Goal: Transaction & Acquisition: Purchase product/service

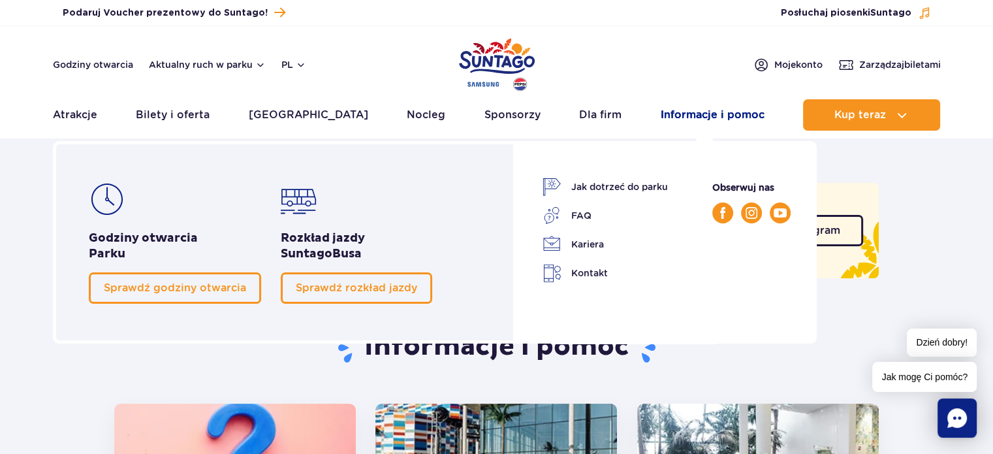
click at [722, 115] on link "Informacje i pomoc" at bounding box center [713, 114] width 104 height 31
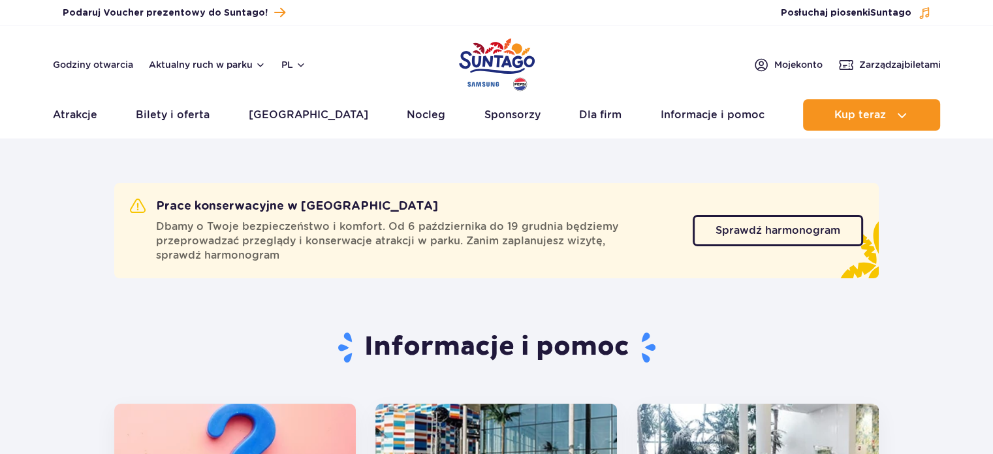
click at [722, 115] on link "Informacje i pomoc" at bounding box center [713, 114] width 104 height 31
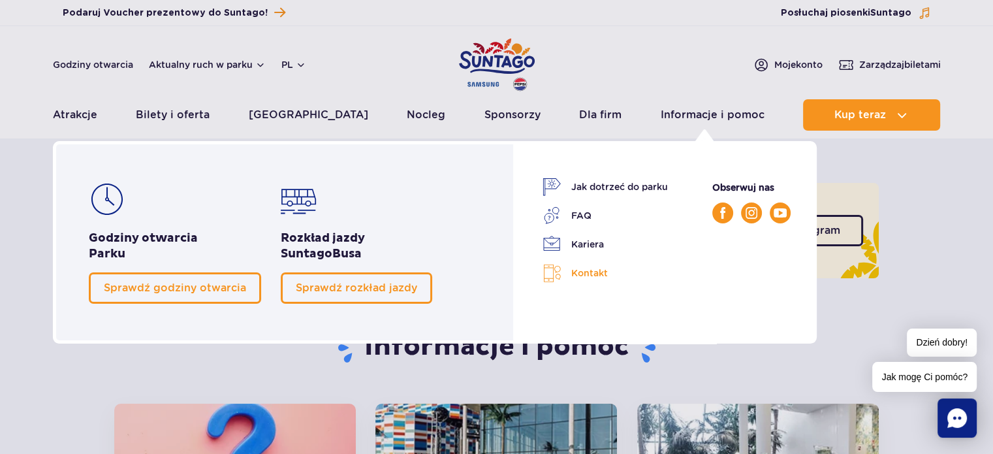
click at [583, 276] on link "Kontakt" at bounding box center [605, 273] width 125 height 19
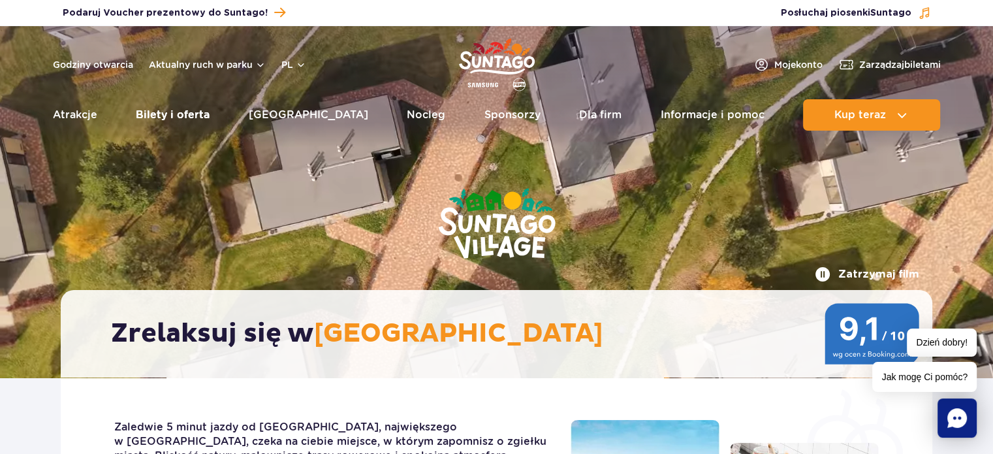
click at [170, 130] on li "Bilety i oferta Bilety i oferta Cennik Kreator biletów Vouchery SPA 1" at bounding box center [173, 114] width 74 height 31
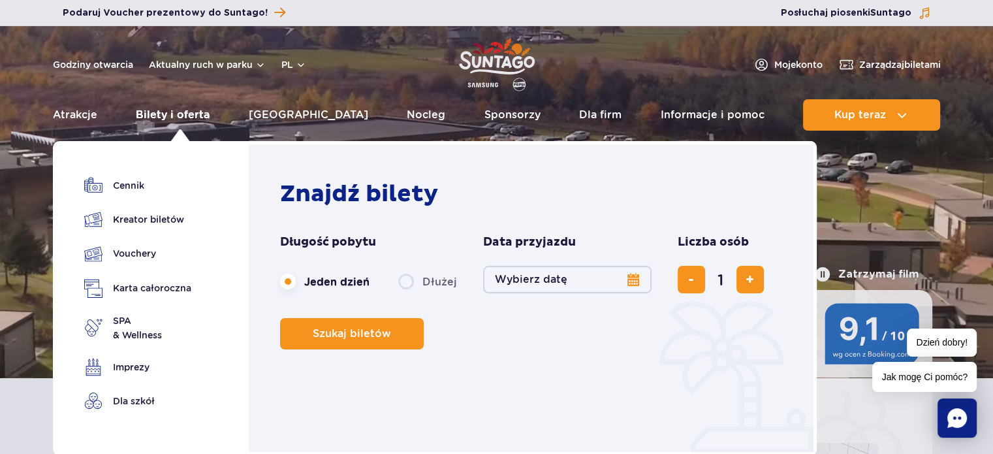
click at [170, 121] on link "Bilety i oferta" at bounding box center [173, 114] width 74 height 31
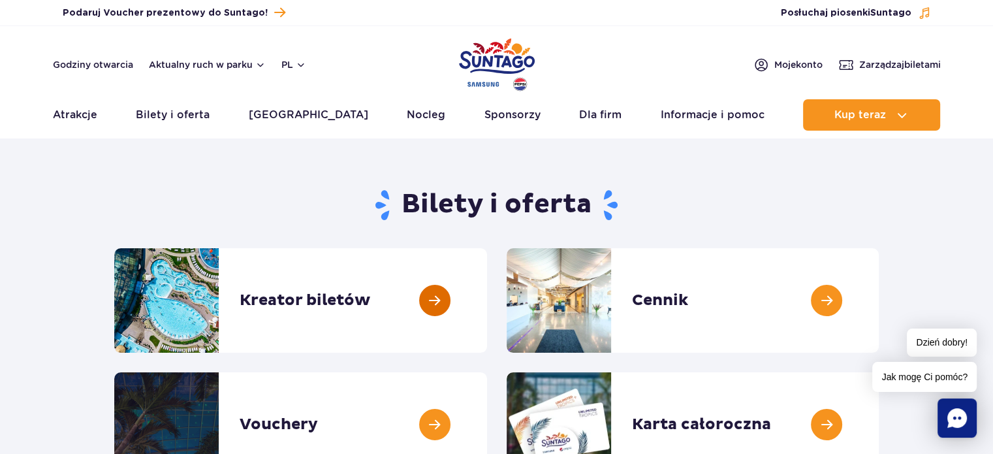
click at [487, 298] on link at bounding box center [487, 300] width 0 height 105
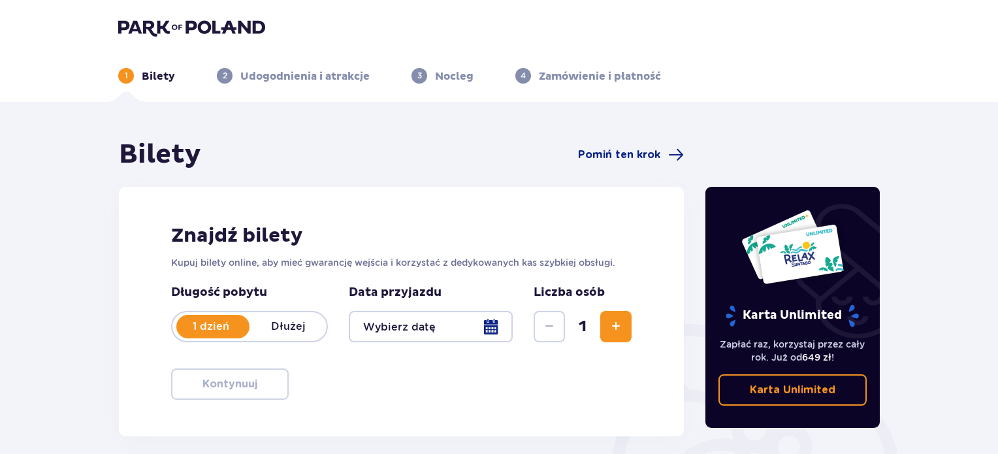
click at [487, 324] on div at bounding box center [431, 326] width 164 height 31
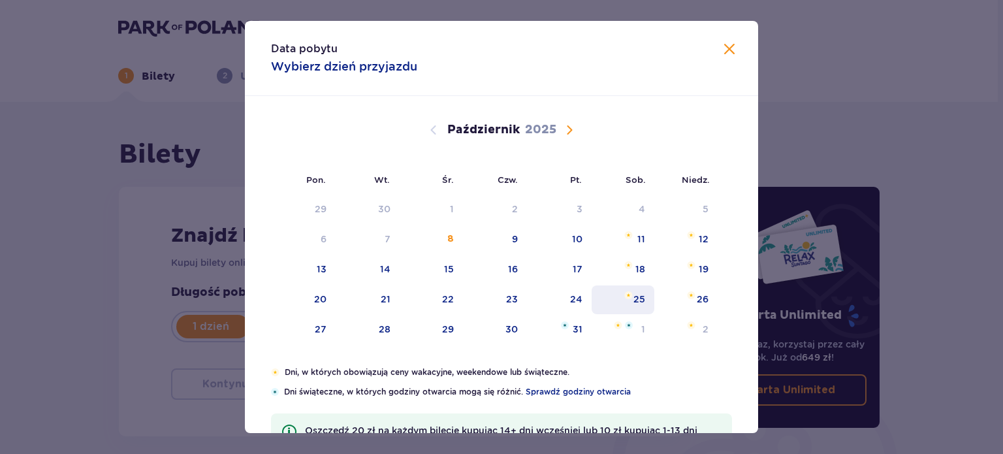
click at [628, 306] on div "25" at bounding box center [623, 299] width 63 height 29
type input "25.10.25"
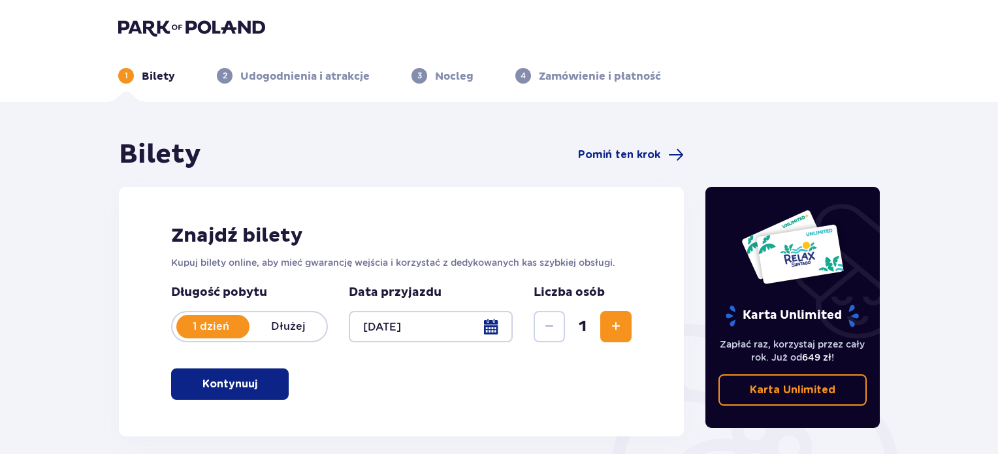
click at [612, 326] on span "Zwiększ" at bounding box center [616, 327] width 16 height 16
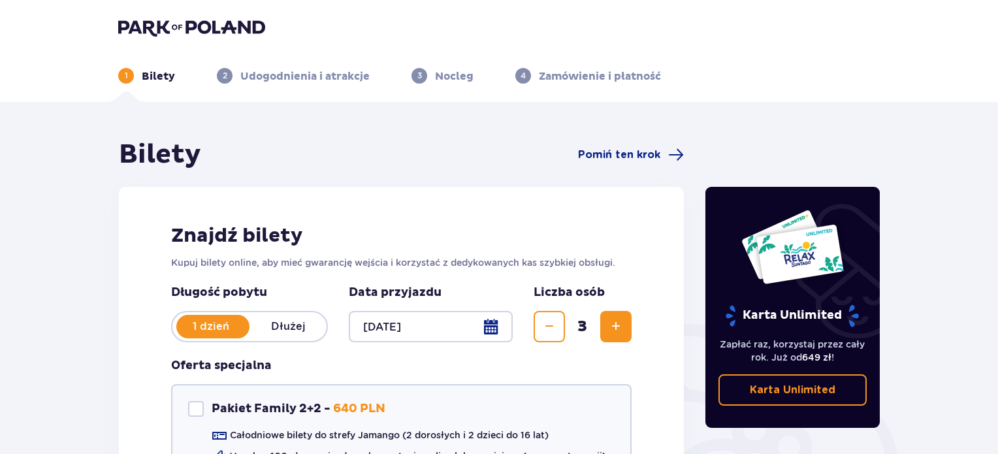
click at [612, 326] on span "Zwiększ" at bounding box center [616, 327] width 16 height 16
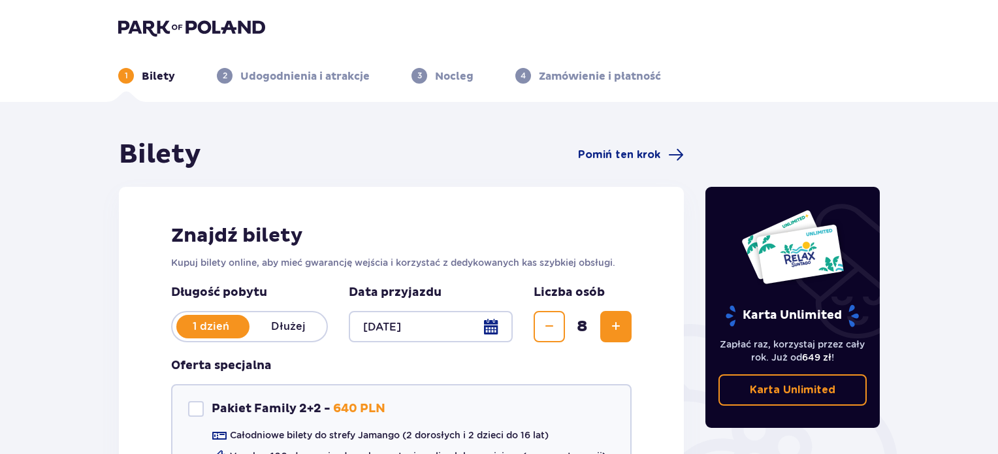
click at [612, 326] on span "Zwiększ" at bounding box center [616, 327] width 16 height 16
click at [546, 327] on span "Zmniejsz" at bounding box center [549, 327] width 16 height 16
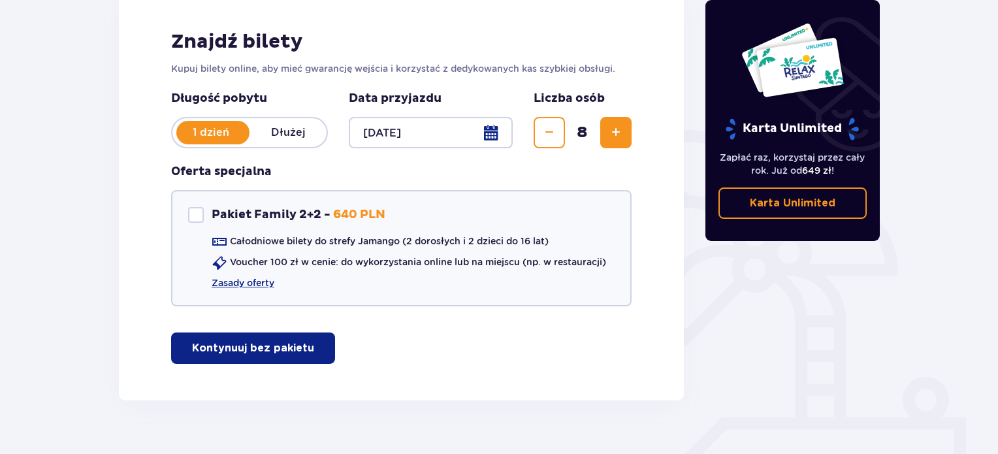
scroll to position [195, 0]
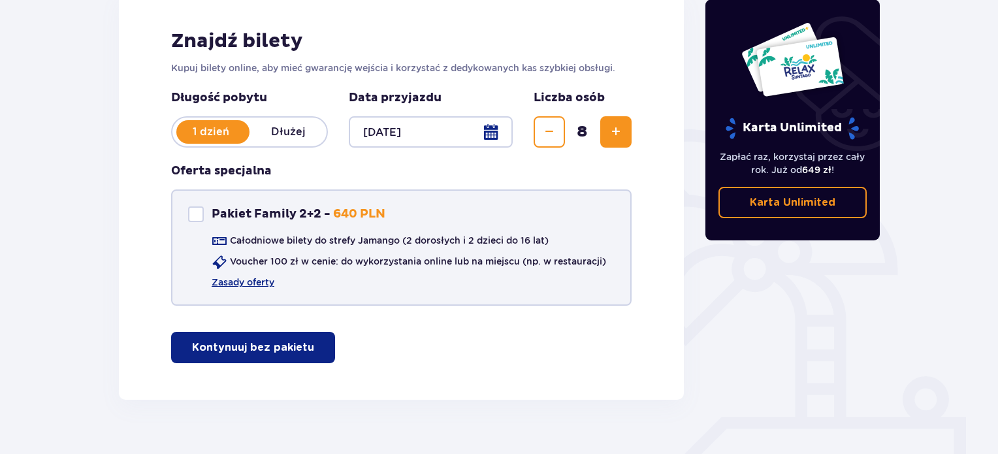
click at [202, 210] on div "Pakiet Family 2+2" at bounding box center [196, 214] width 16 height 16
checkbox input "true"
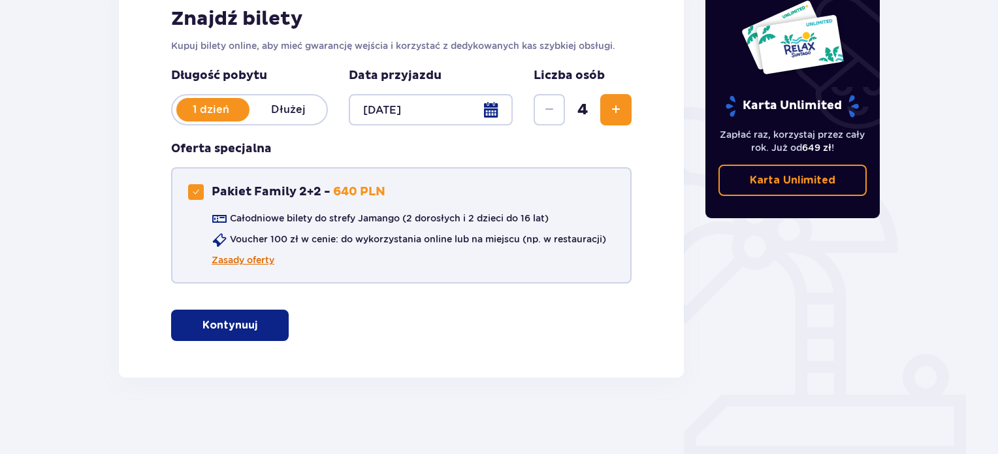
scroll to position [218, 0]
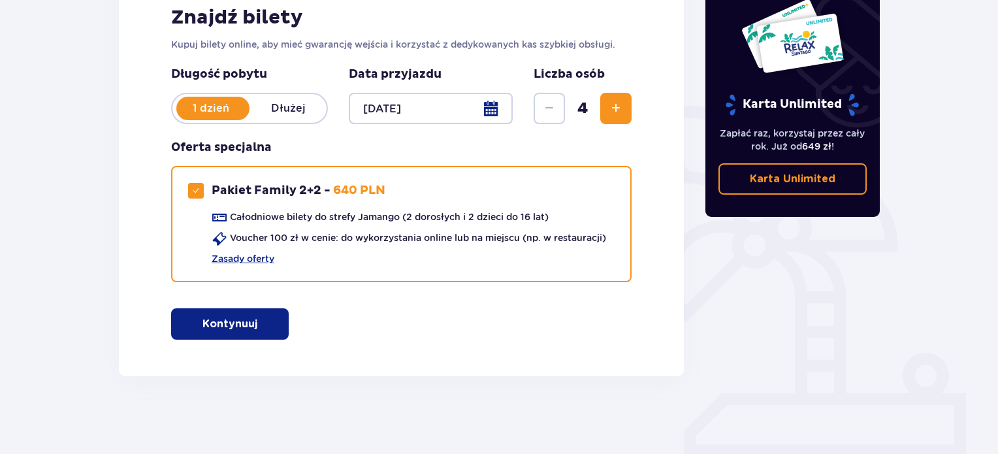
click at [260, 321] on span "button" at bounding box center [260, 324] width 16 height 16
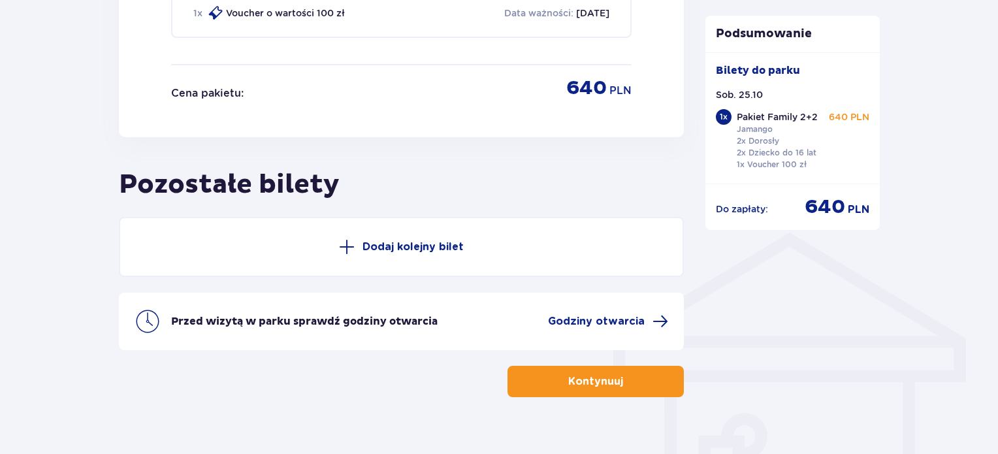
scroll to position [846, 0]
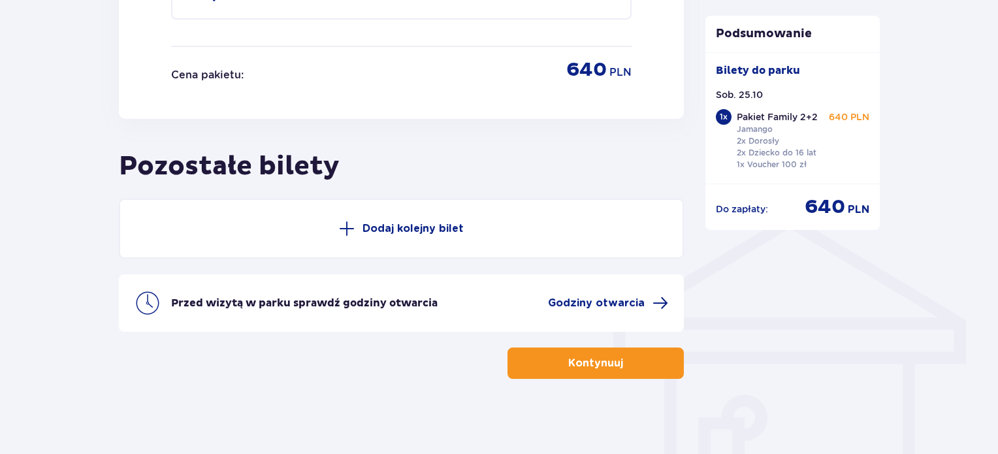
click at [453, 234] on button "Dodaj kolejny bilet" at bounding box center [401, 229] width 565 height 60
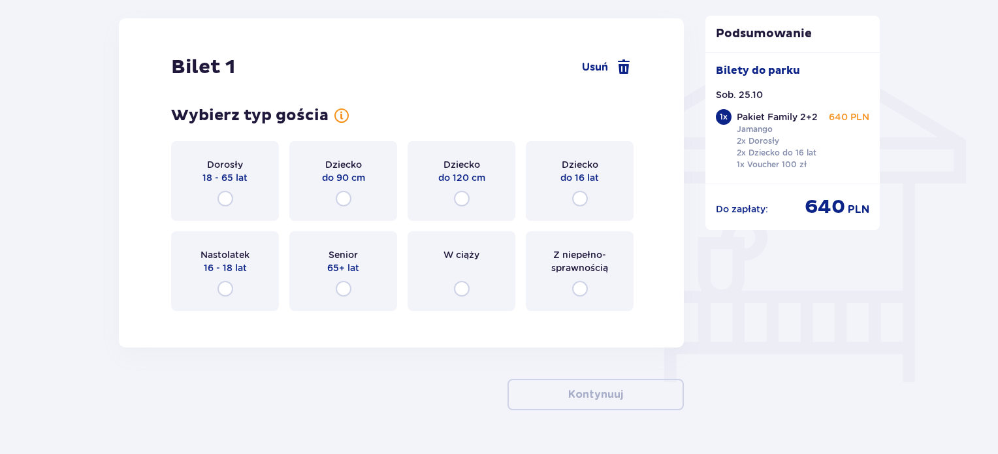
scroll to position [1027, 0]
click at [219, 195] on input "radio" at bounding box center [226, 199] width 16 height 16
radio input "true"
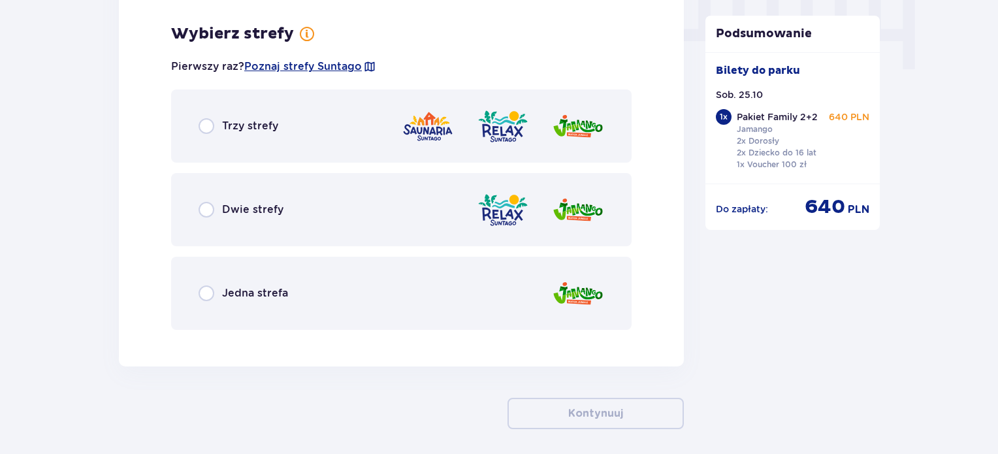
scroll to position [1346, 0]
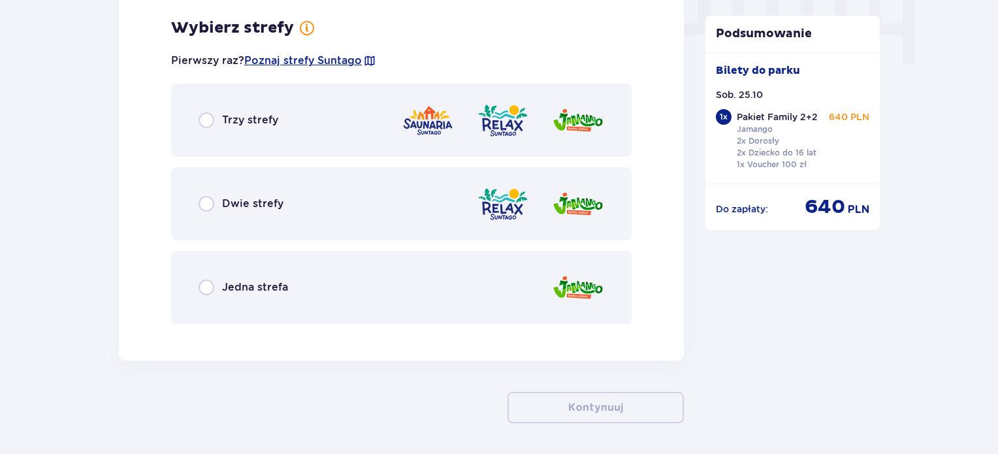
click at [206, 199] on input "radio" at bounding box center [207, 204] width 16 height 16
radio input "true"
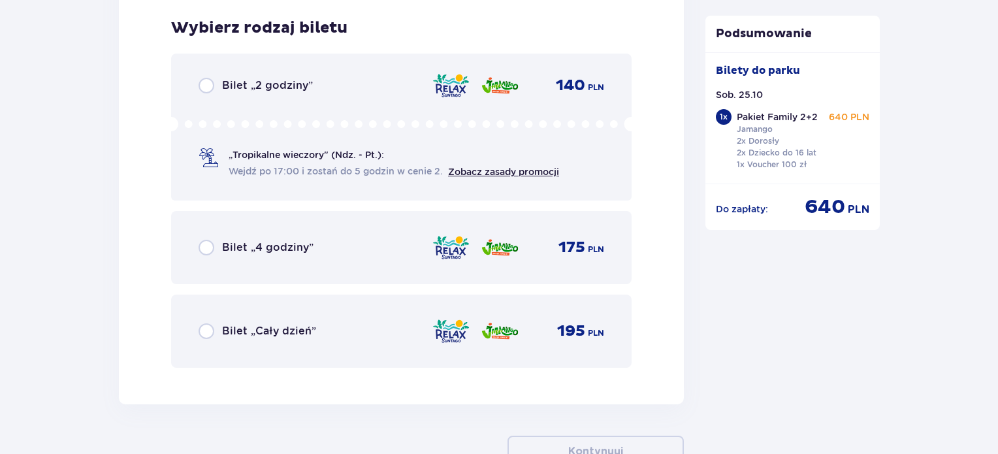
scroll to position [1677, 0]
click at [208, 323] on input "radio" at bounding box center [207, 331] width 16 height 16
radio input "true"
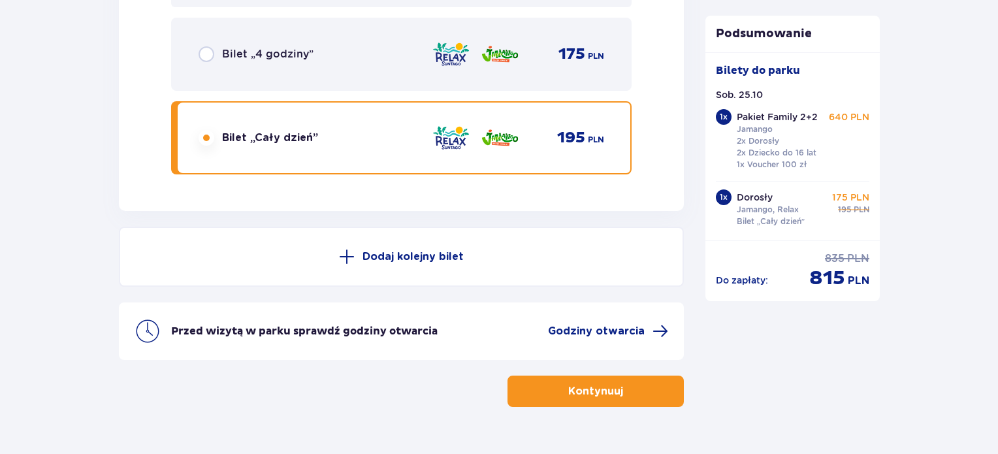
scroll to position [1898, 0]
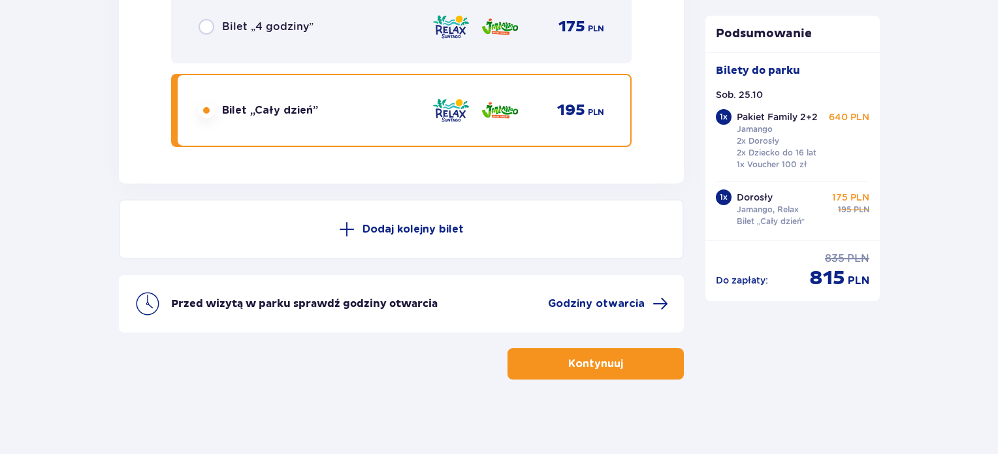
click at [433, 233] on button "Dodaj kolejny bilet" at bounding box center [401, 229] width 565 height 60
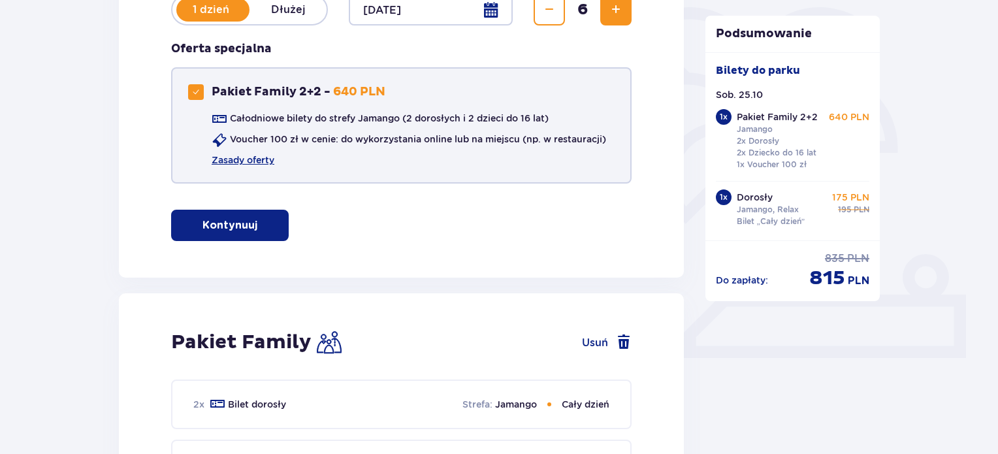
scroll to position [316, 0]
click at [200, 90] on div "Pakiet Family 2+2" at bounding box center [196, 93] width 16 height 16
checkbox input "false"
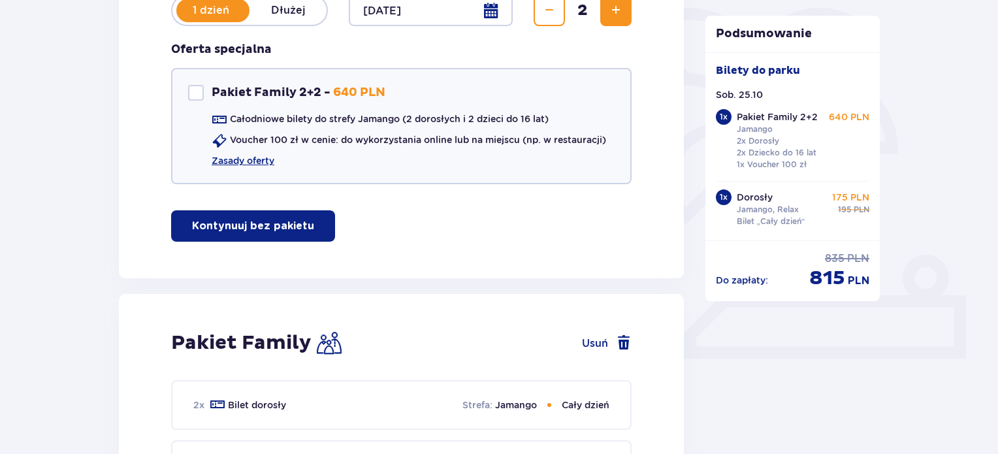
click at [266, 228] on p "Kontynuuj bez pakietu" at bounding box center [253, 226] width 122 height 14
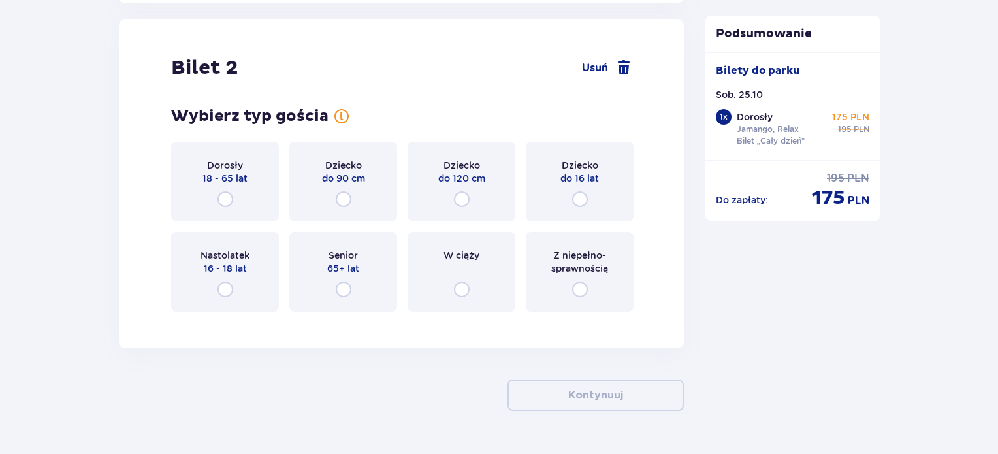
scroll to position [1488, 0]
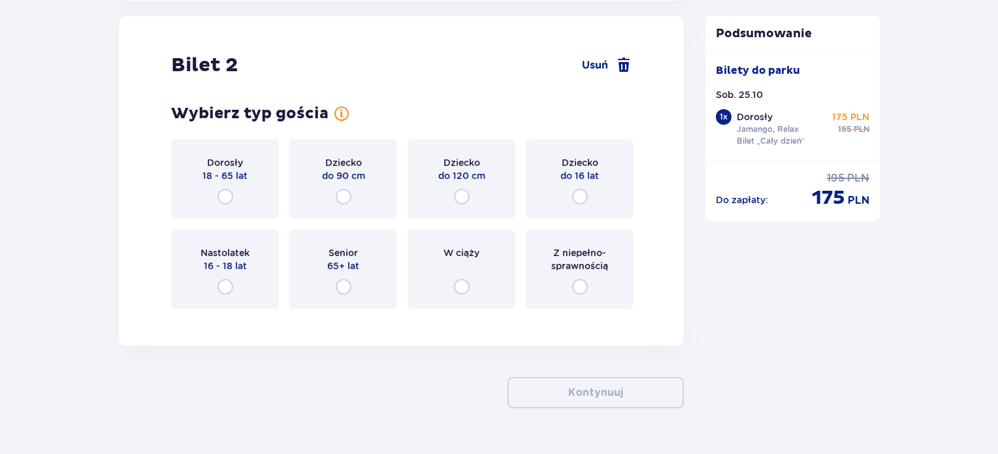
click at [223, 197] on input "radio" at bounding box center [226, 197] width 16 height 16
radio input "true"
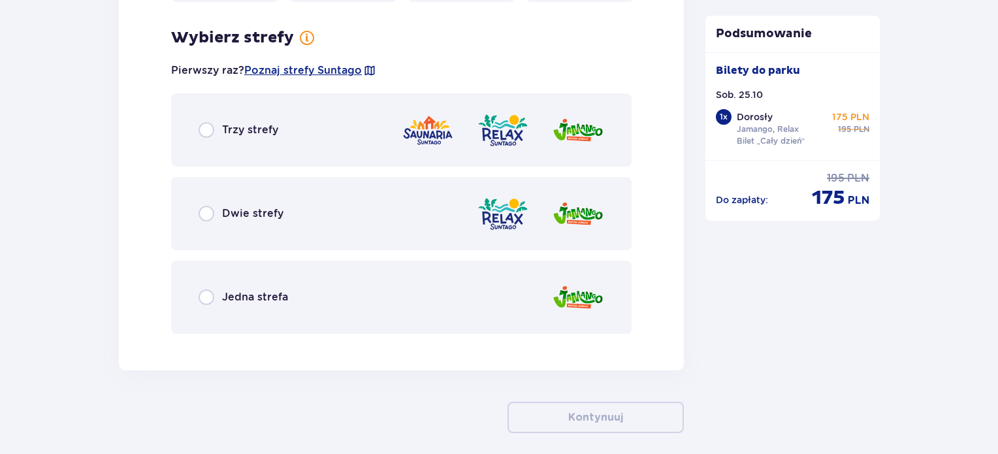
scroll to position [1807, 0]
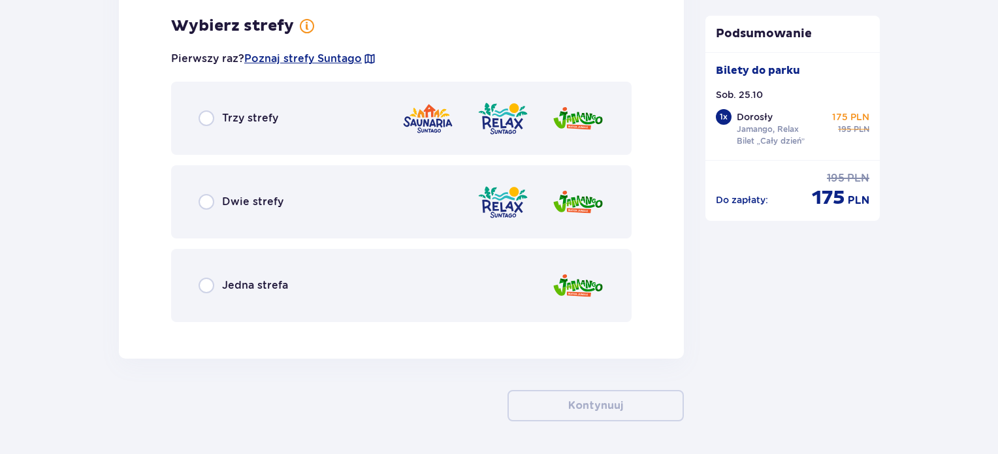
click at [204, 198] on input "radio" at bounding box center [207, 202] width 16 height 16
radio input "true"
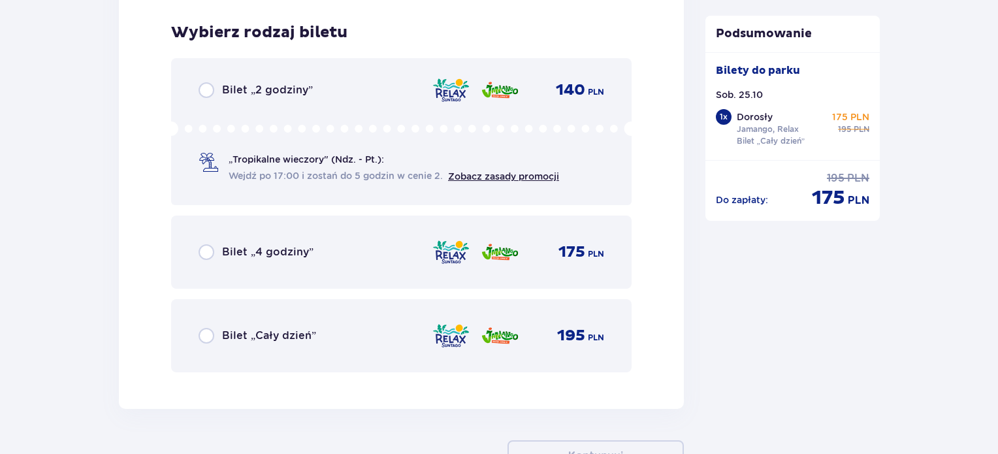
scroll to position [2138, 0]
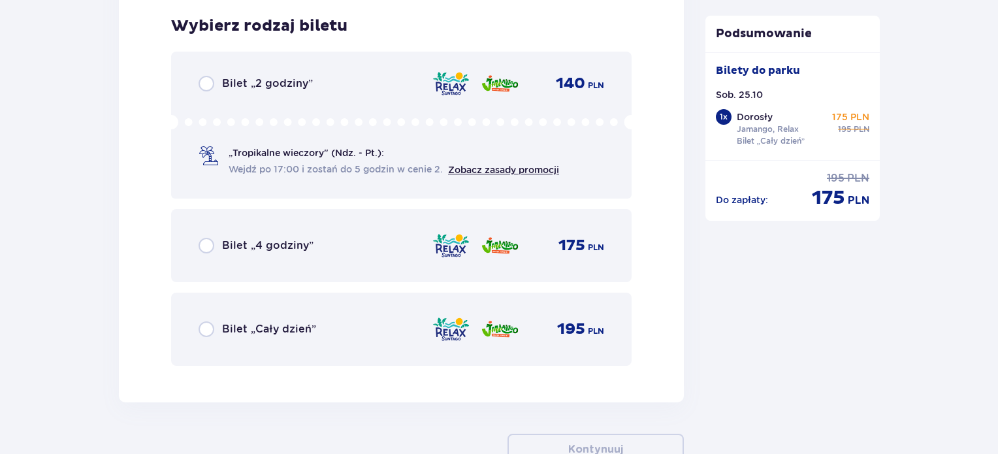
click at [211, 329] on input "radio" at bounding box center [207, 329] width 16 height 16
radio input "true"
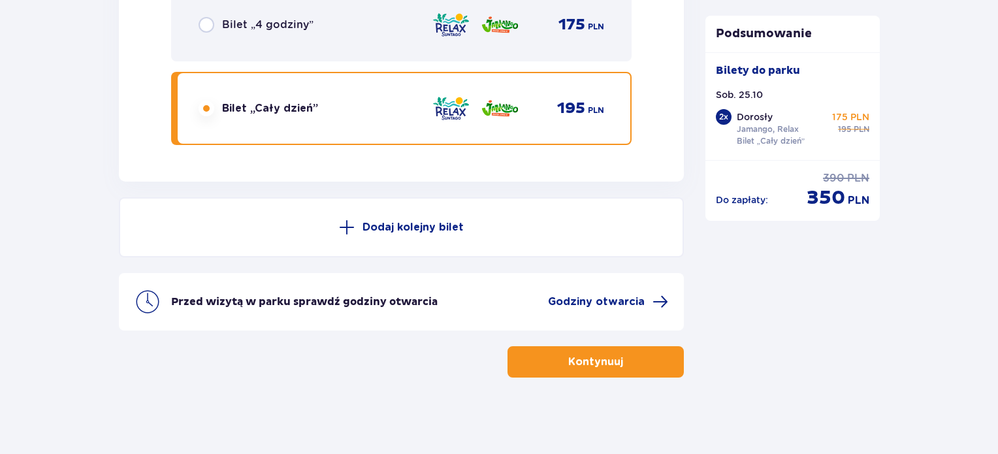
scroll to position [2359, 0]
click at [397, 220] on p "Dodaj kolejny bilet" at bounding box center [413, 227] width 101 height 14
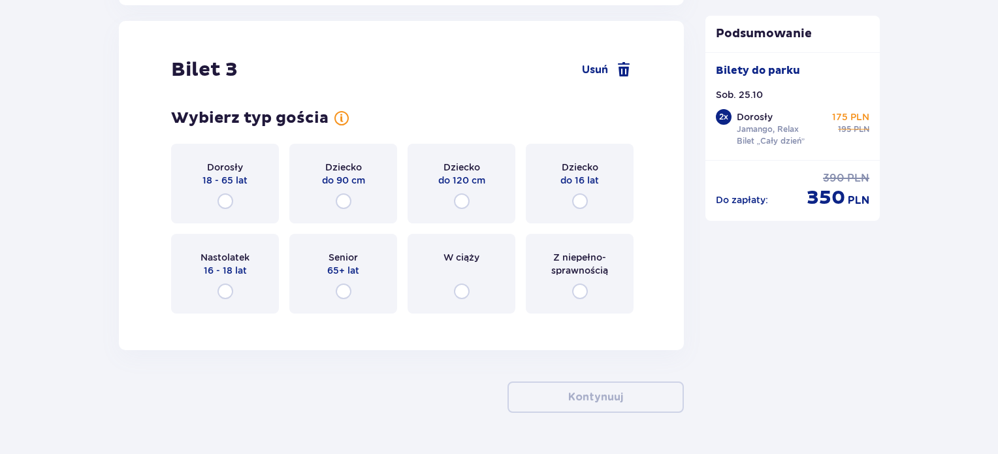
scroll to position [2697, 0]
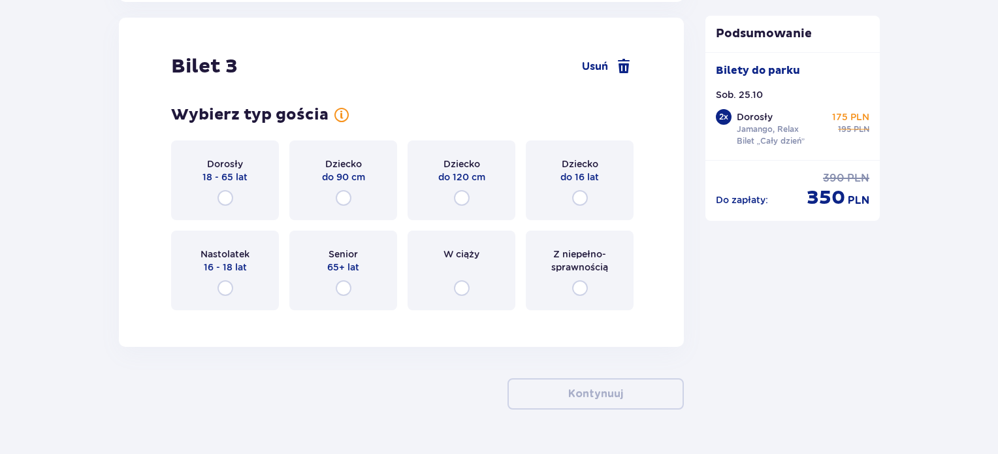
click at [224, 193] on input "radio" at bounding box center [226, 198] width 16 height 16
radio input "true"
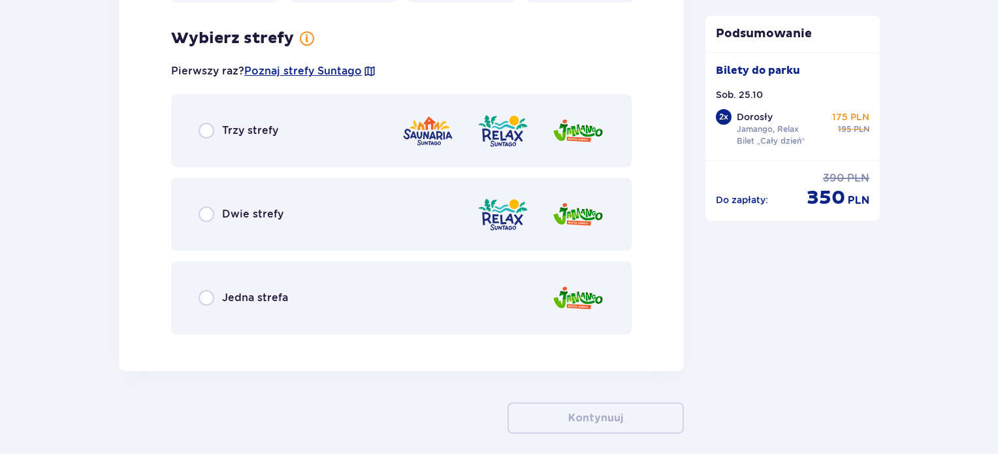
scroll to position [3016, 0]
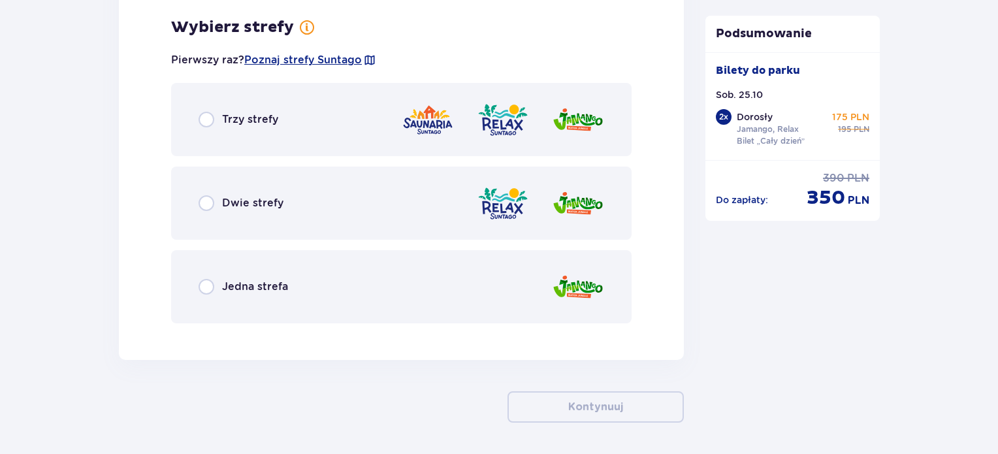
click at [212, 201] on input "radio" at bounding box center [207, 203] width 16 height 16
radio input "true"
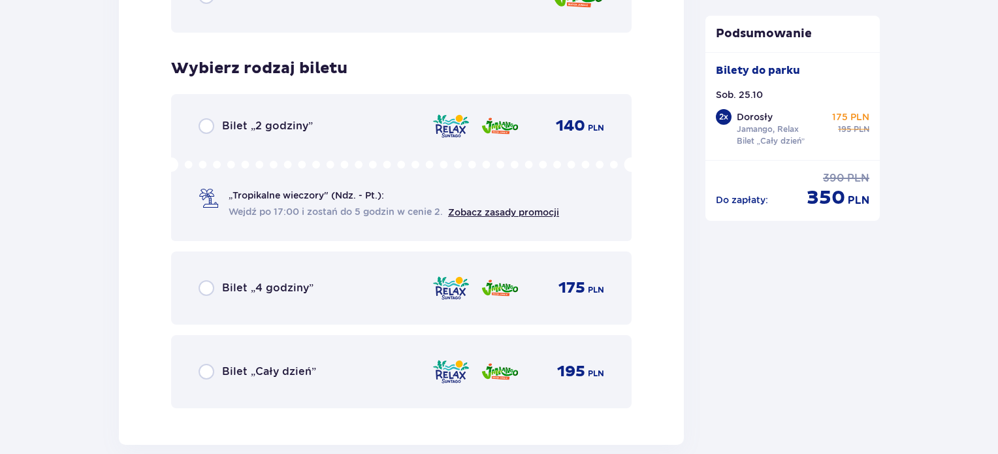
scroll to position [3347, 0]
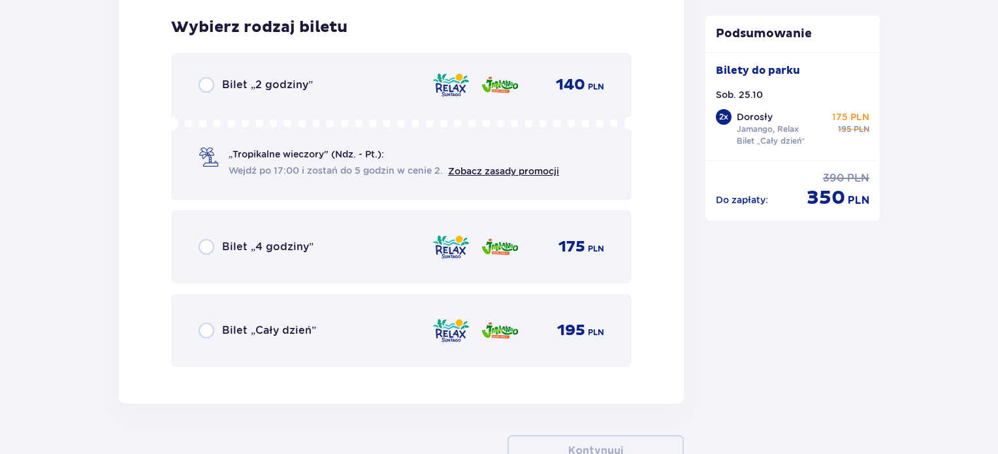
click at [206, 326] on input "radio" at bounding box center [207, 331] width 16 height 16
radio input "true"
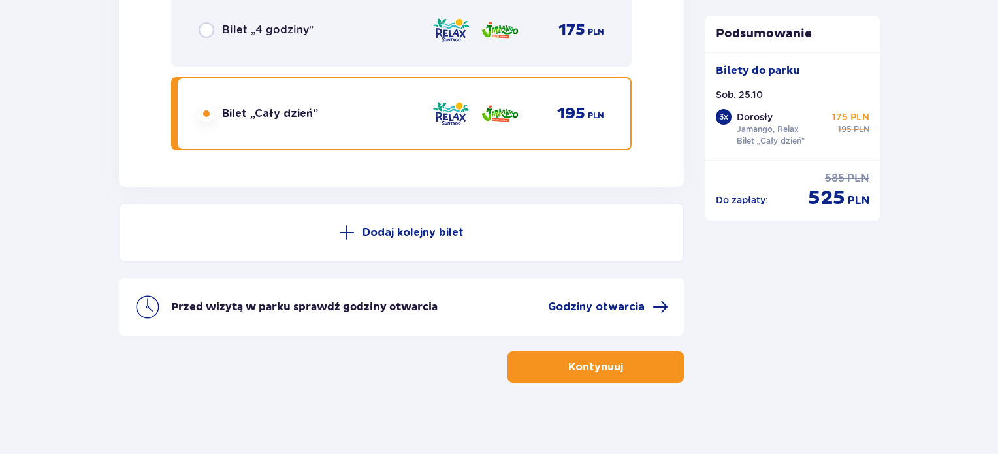
scroll to position [3569, 0]
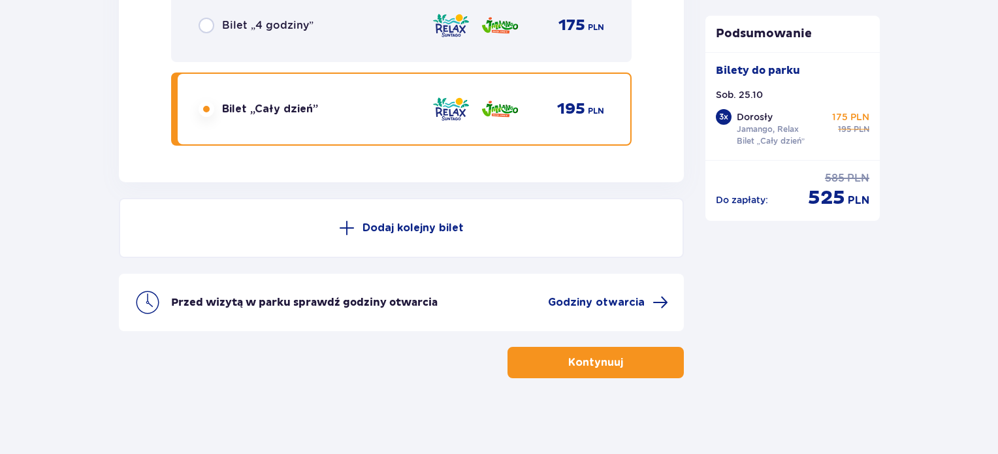
click at [345, 222] on span at bounding box center [347, 228] width 16 height 16
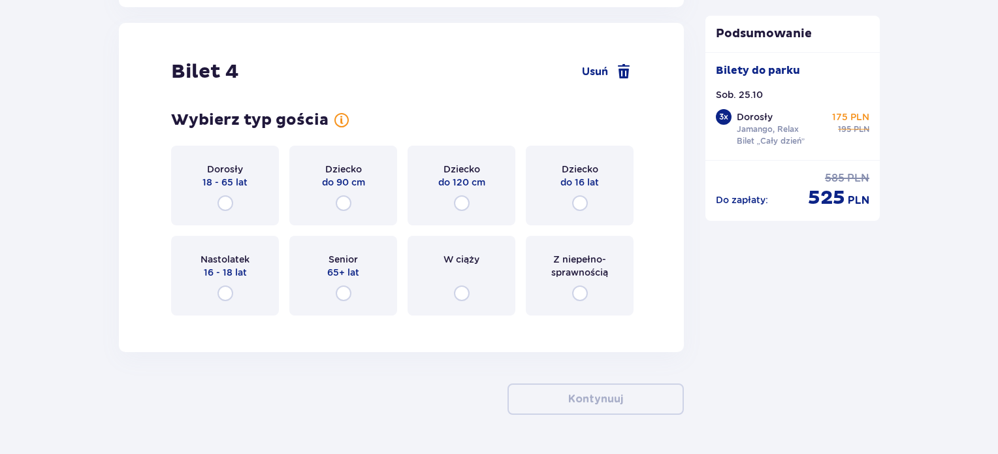
scroll to position [3749, 0]
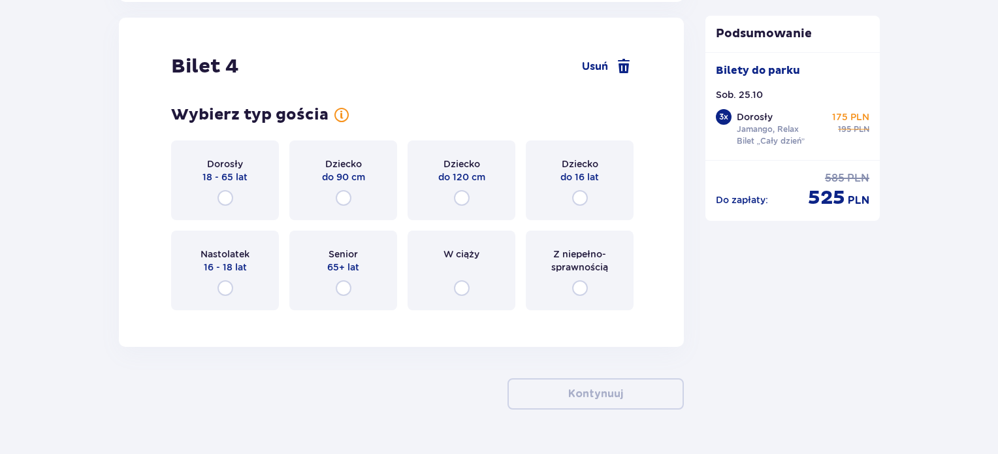
click at [231, 191] on input "radio" at bounding box center [226, 198] width 16 height 16
radio input "true"
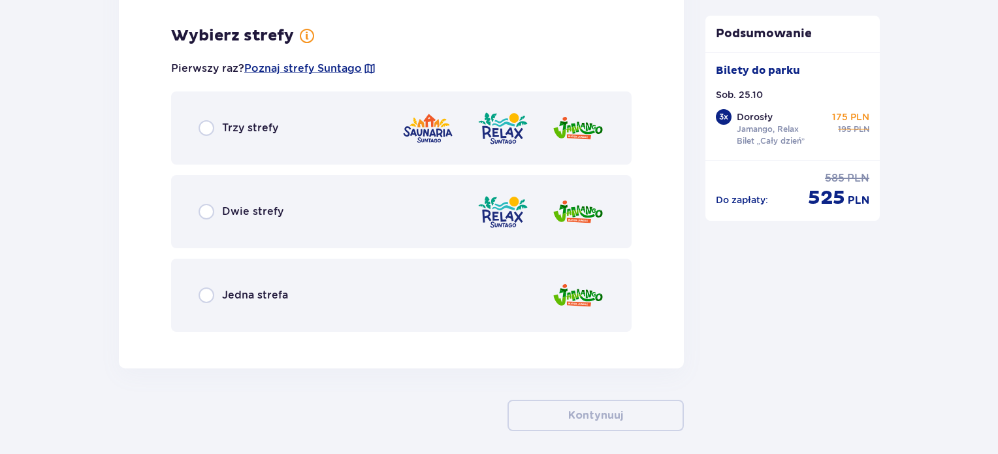
scroll to position [4068, 0]
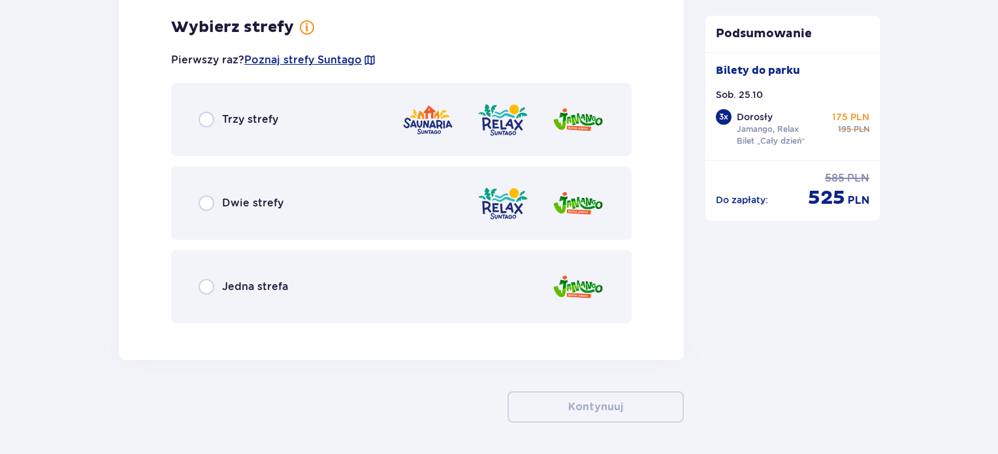
click at [210, 202] on input "radio" at bounding box center [207, 203] width 16 height 16
radio input "true"
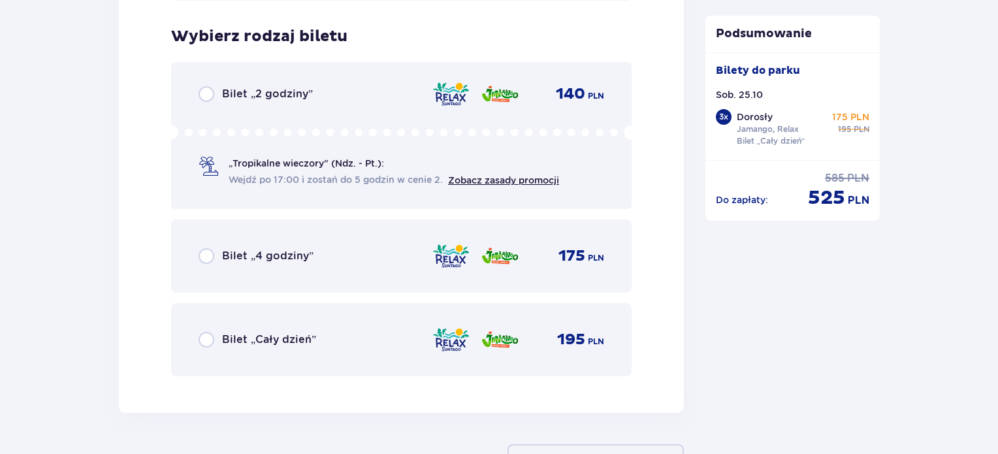
scroll to position [4400, 0]
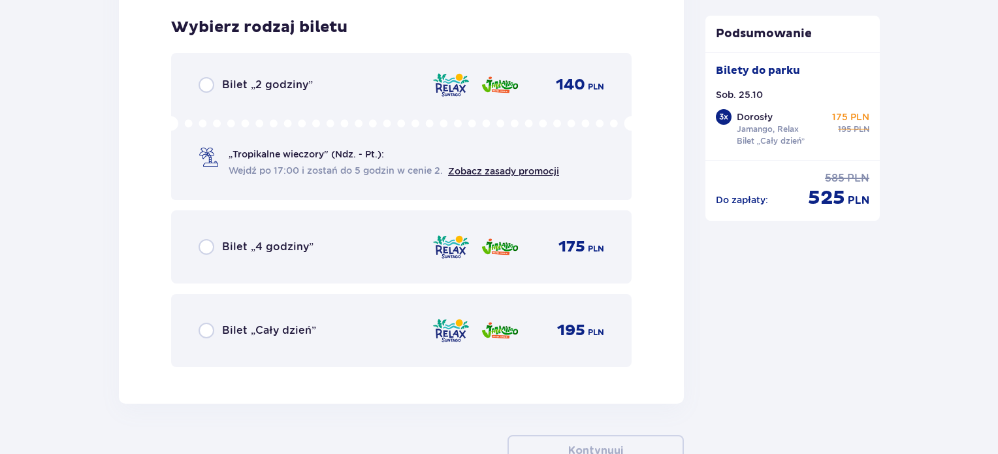
click at [204, 329] on input "radio" at bounding box center [207, 331] width 16 height 16
radio input "true"
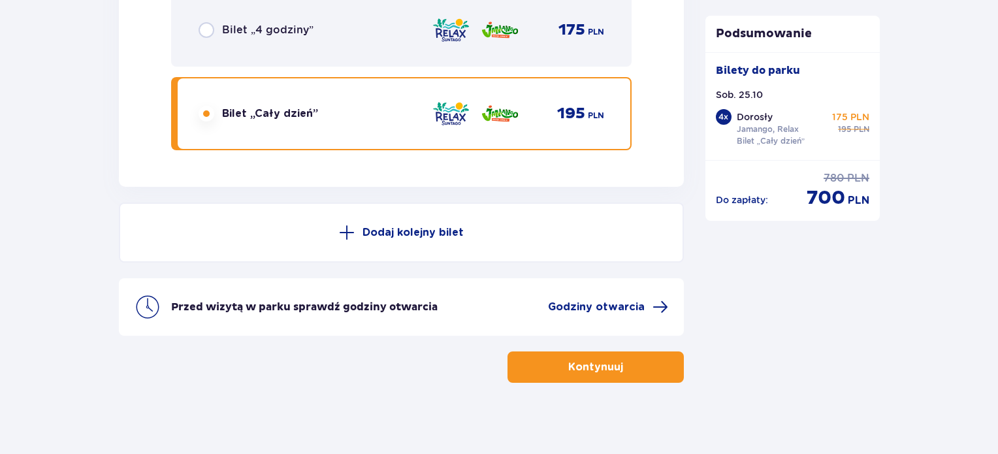
scroll to position [4620, 0]
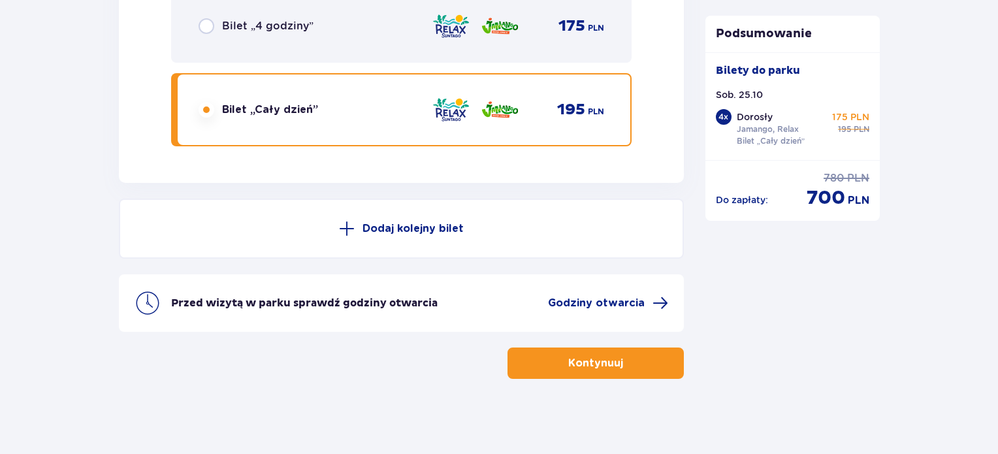
click at [414, 230] on p "Dodaj kolejny bilet" at bounding box center [413, 228] width 101 height 14
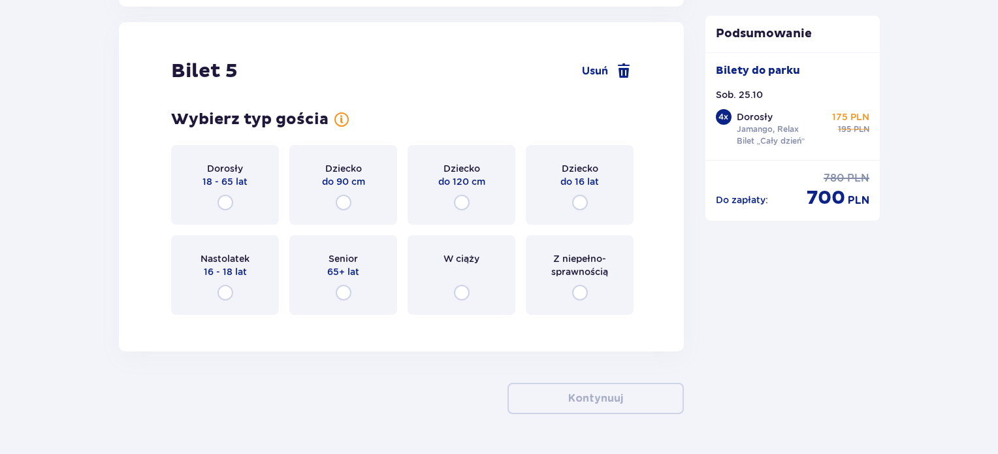
scroll to position [4801, 0]
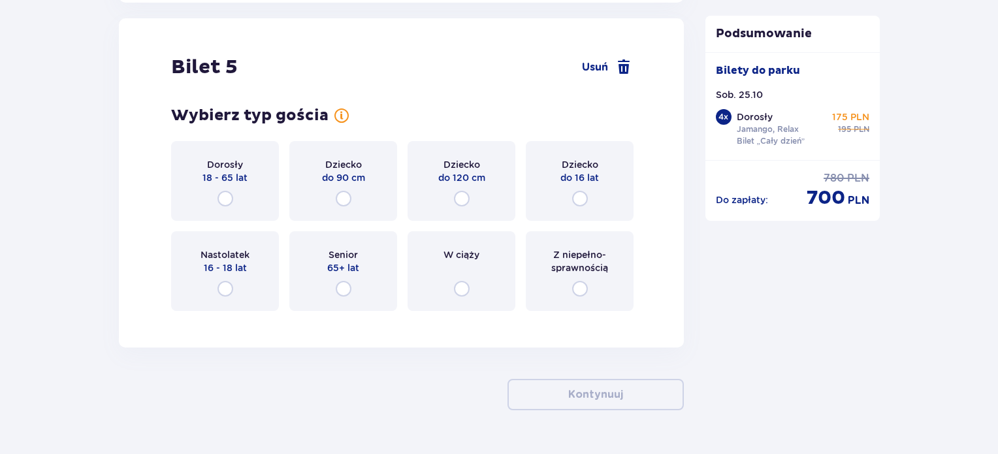
click at [229, 193] on input "radio" at bounding box center [226, 199] width 16 height 16
radio input "true"
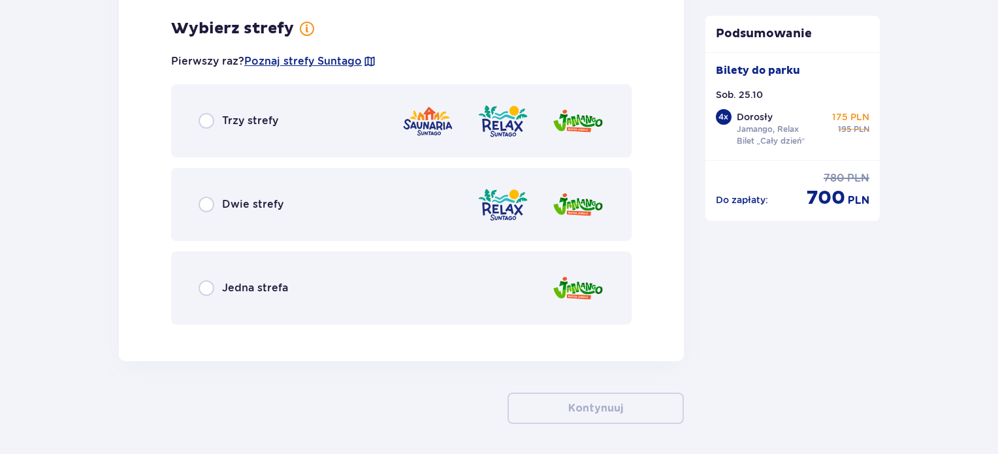
scroll to position [5119, 0]
click at [204, 206] on input "radio" at bounding box center [207, 204] width 16 height 16
radio input "true"
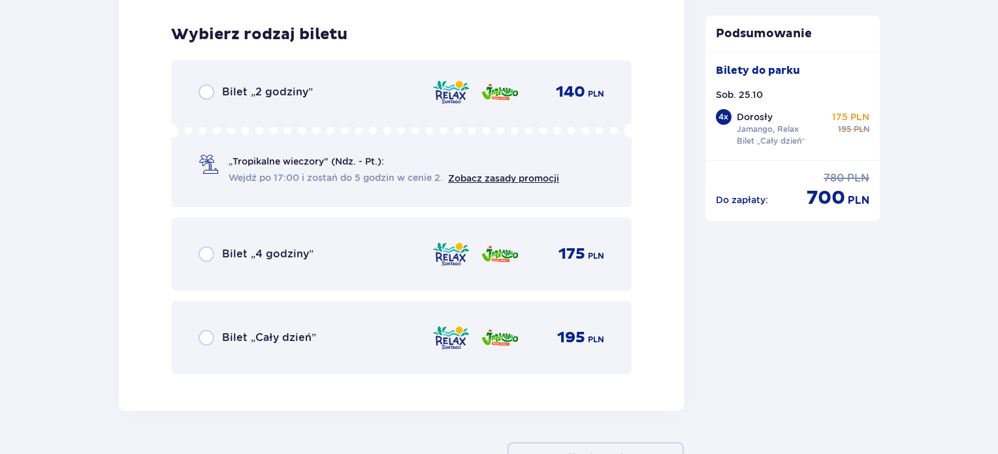
scroll to position [5451, 0]
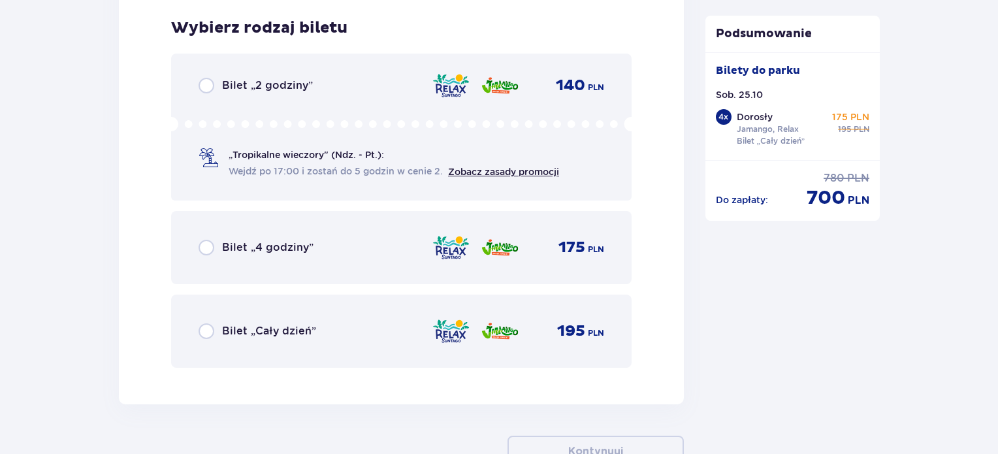
click at [206, 326] on input "radio" at bounding box center [207, 331] width 16 height 16
radio input "true"
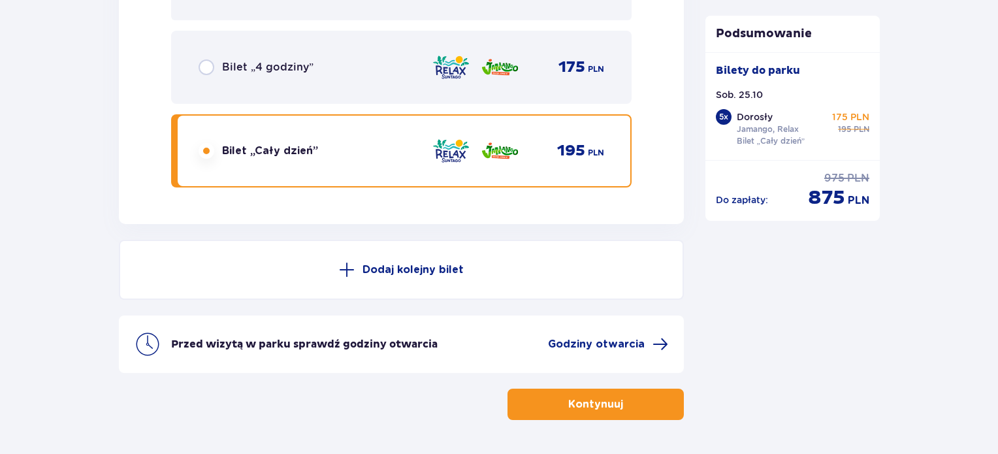
scroll to position [5672, 0]
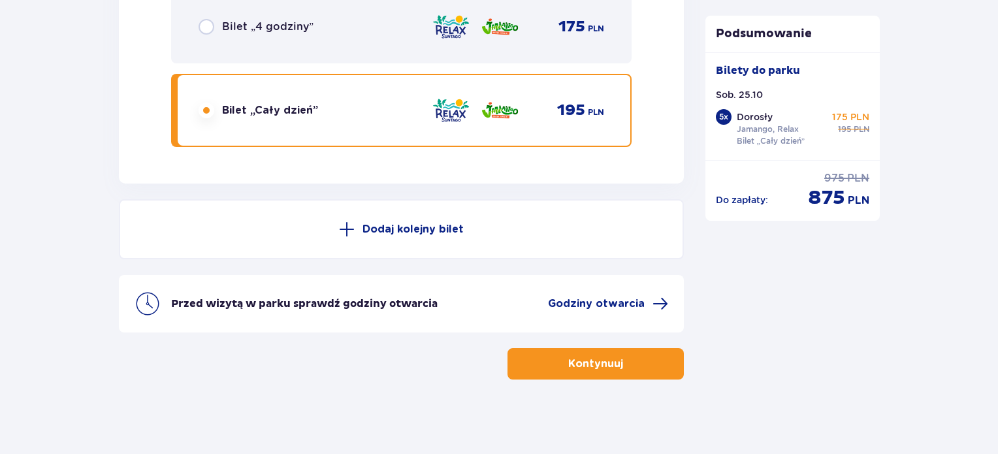
click at [366, 225] on p "Dodaj kolejny bilet" at bounding box center [413, 229] width 101 height 14
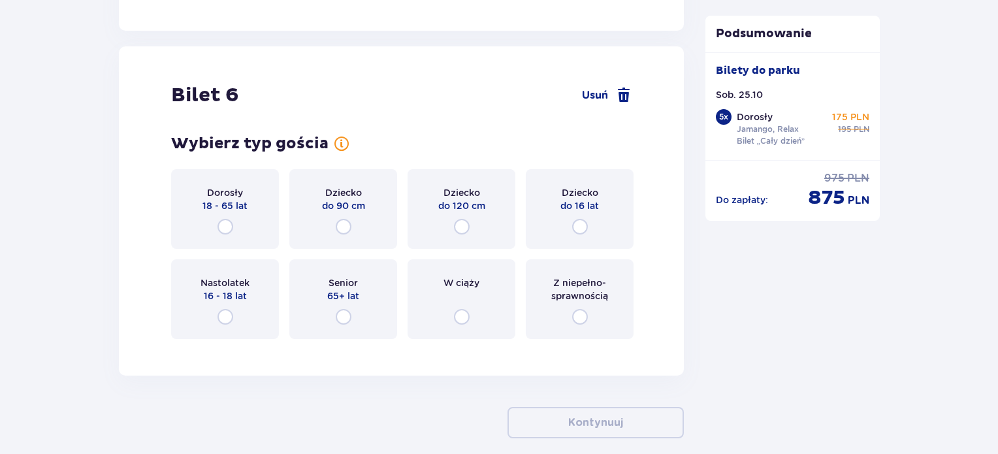
scroll to position [5852, 0]
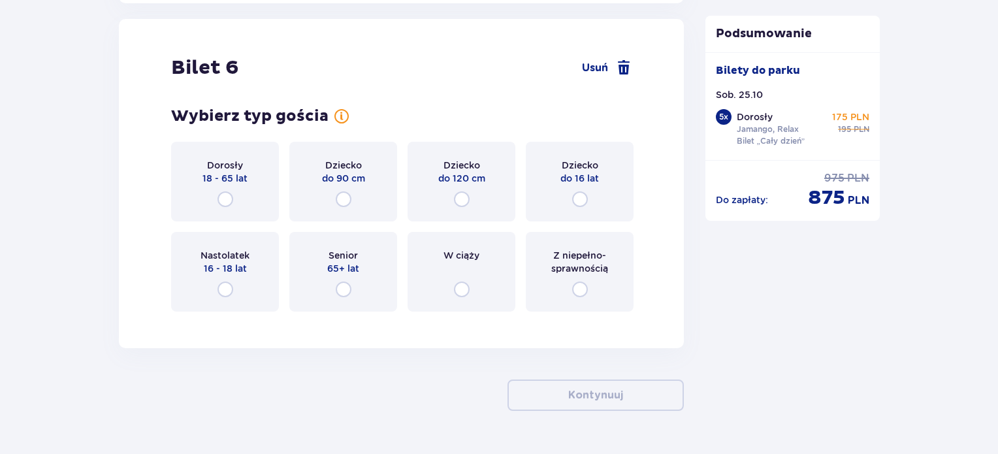
click at [225, 288] on input "radio" at bounding box center [226, 290] width 16 height 16
radio input "true"
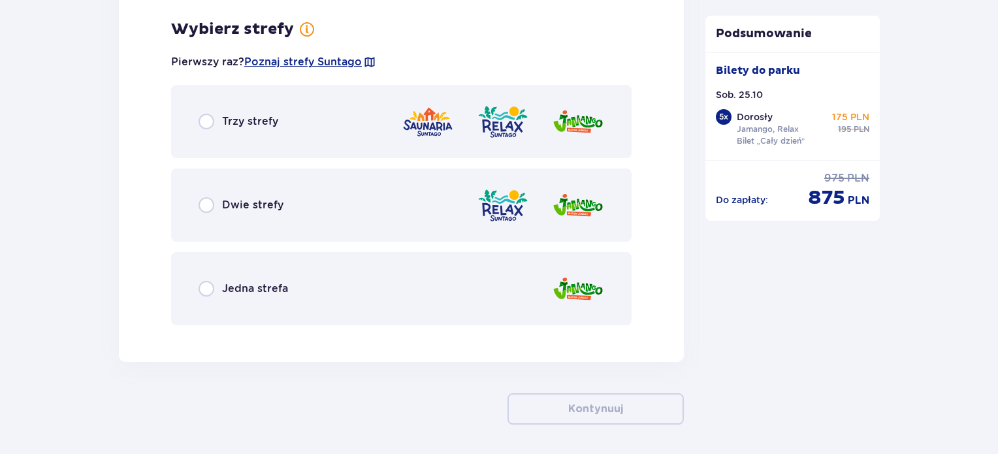
scroll to position [6171, 0]
click at [209, 201] on input "radio" at bounding box center [207, 205] width 16 height 16
radio input "true"
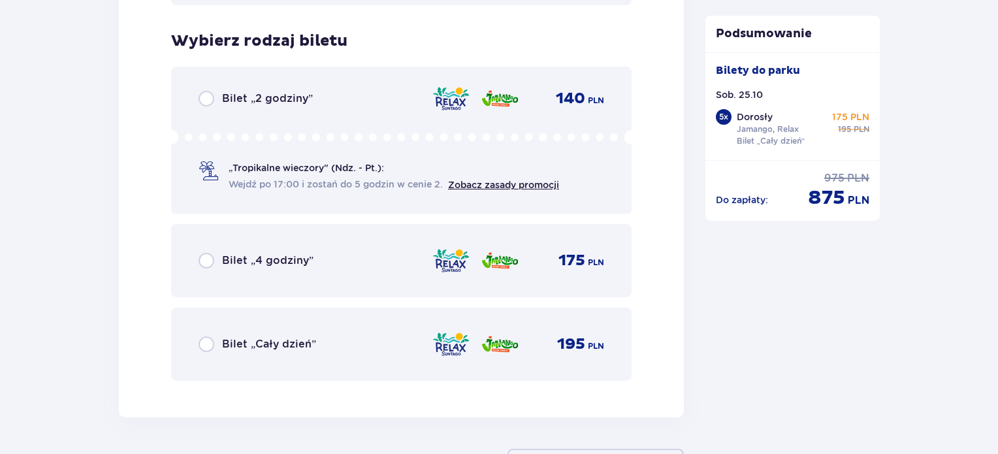
scroll to position [6503, 0]
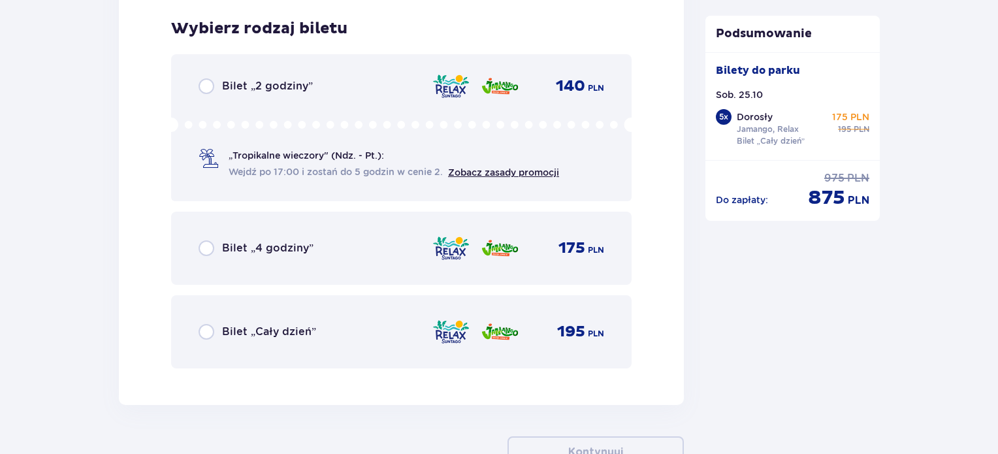
click at [210, 331] on input "radio" at bounding box center [207, 332] width 16 height 16
radio input "true"
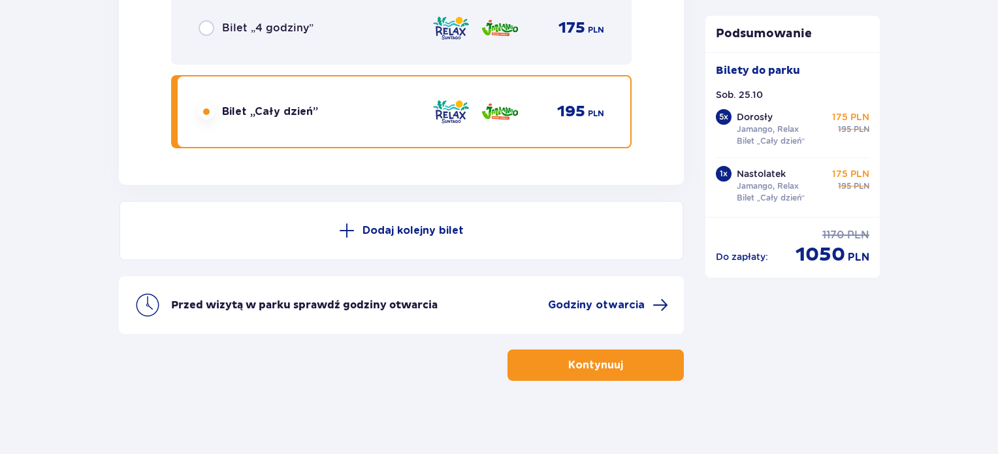
scroll to position [6724, 0]
click at [392, 231] on p "Dodaj kolejny bilet" at bounding box center [413, 230] width 101 height 14
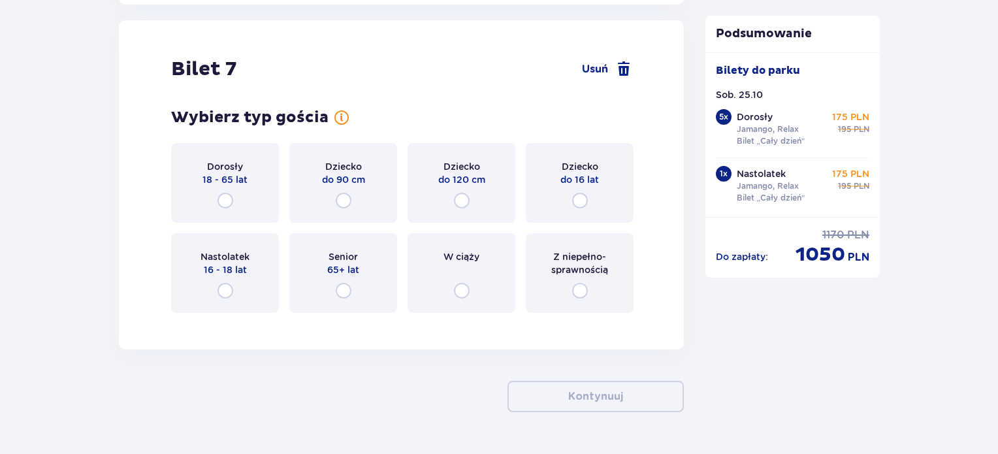
scroll to position [6904, 0]
click at [577, 193] on input "radio" at bounding box center [580, 200] width 16 height 16
radio input "true"
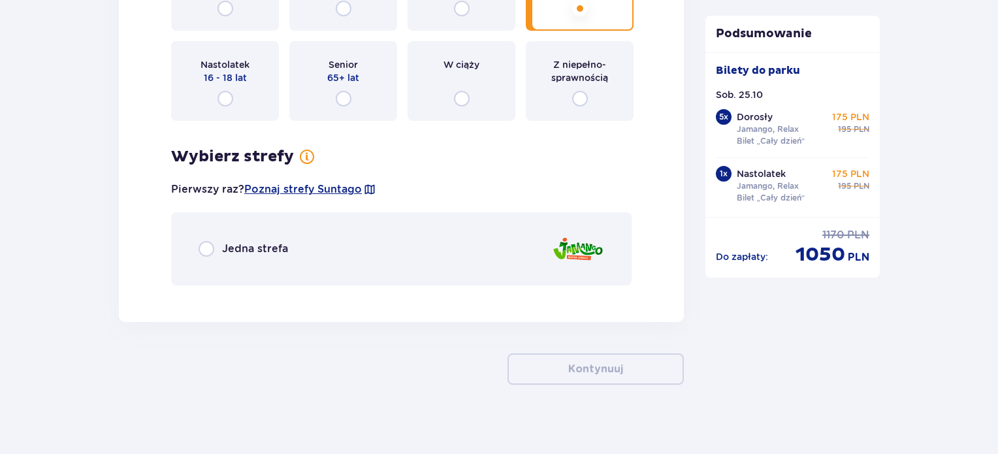
scroll to position [7101, 0]
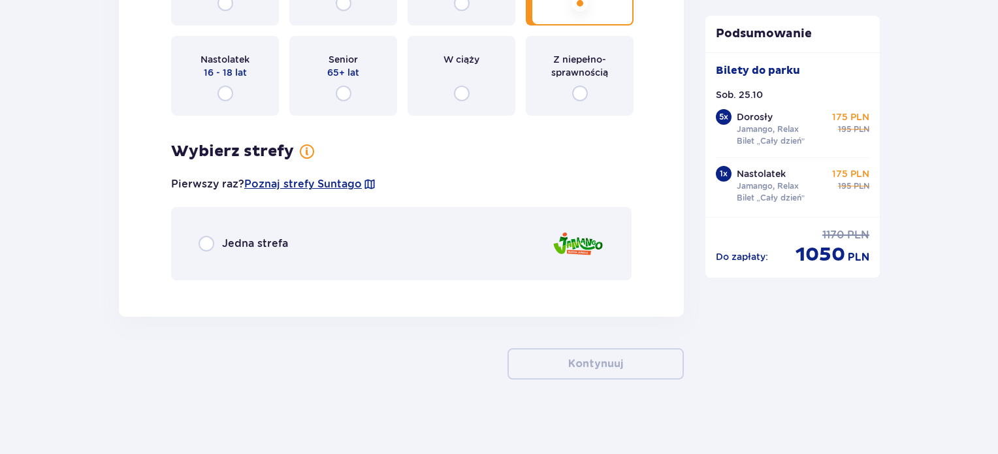
click at [210, 238] on input "radio" at bounding box center [207, 244] width 16 height 16
radio input "true"
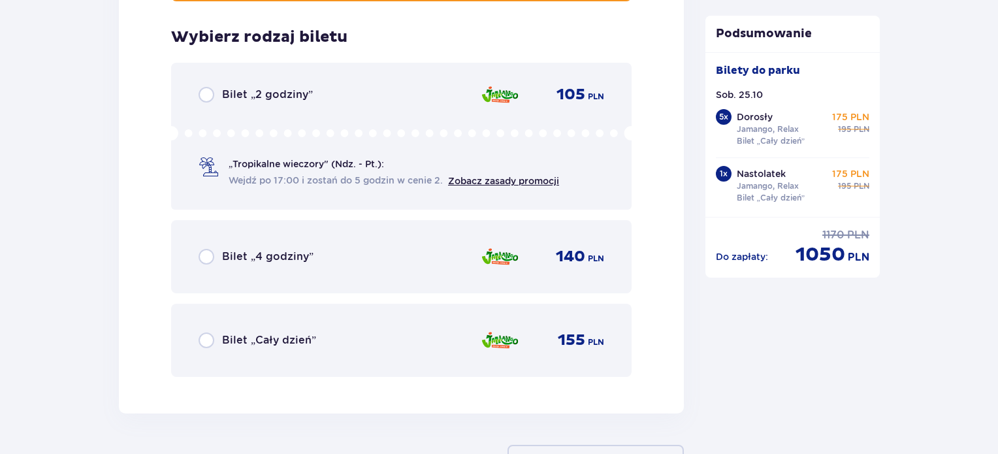
scroll to position [7387, 0]
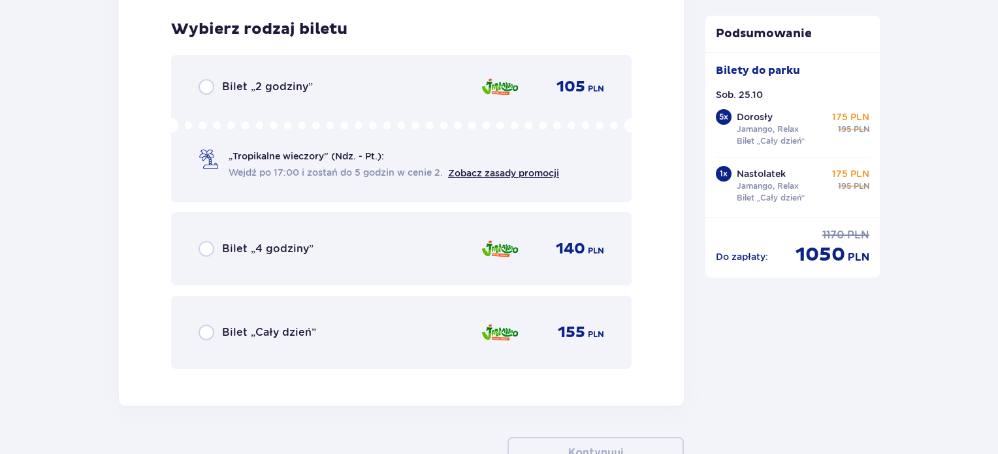
click at [204, 327] on input "radio" at bounding box center [207, 333] width 16 height 16
radio input "true"
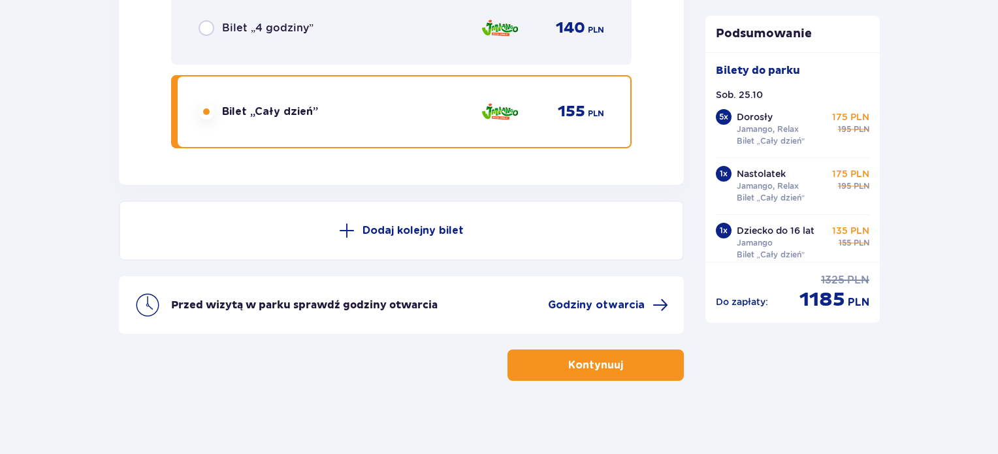
scroll to position [7608, 0]
click at [392, 217] on button "Dodaj kolejny bilet" at bounding box center [401, 231] width 565 height 60
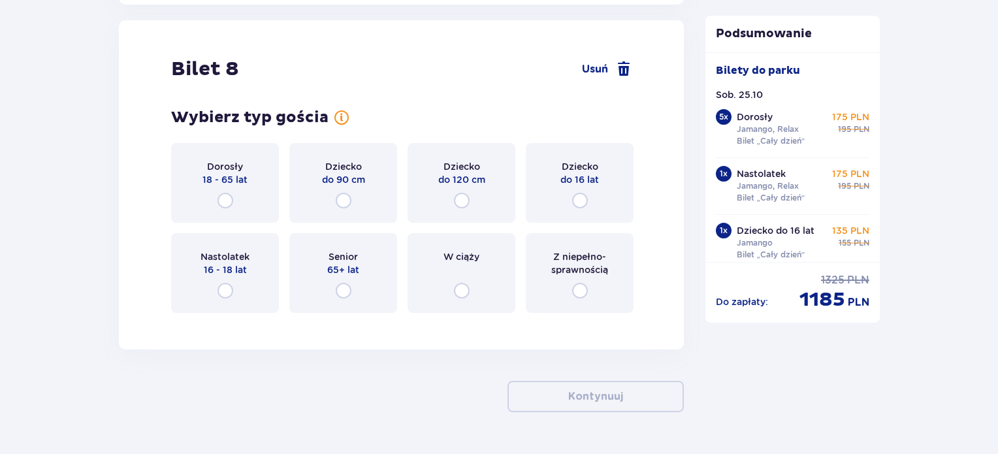
scroll to position [7788, 0]
click at [577, 196] on input "radio" at bounding box center [580, 201] width 16 height 16
radio input "true"
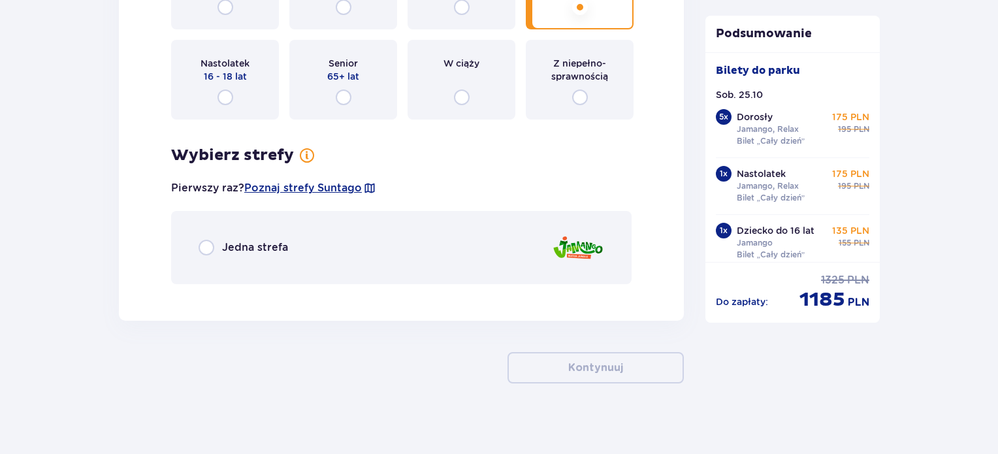
scroll to position [7985, 0]
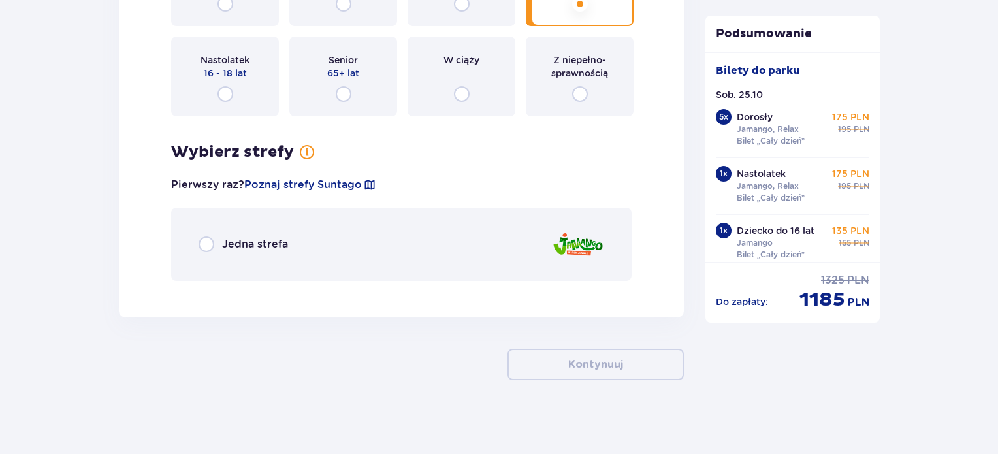
click at [205, 238] on input "radio" at bounding box center [207, 244] width 16 height 16
radio input "true"
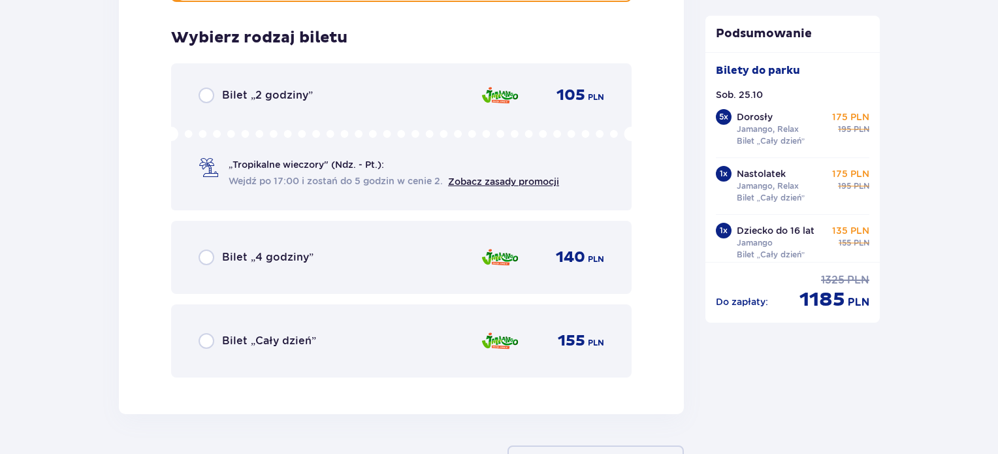
scroll to position [8272, 0]
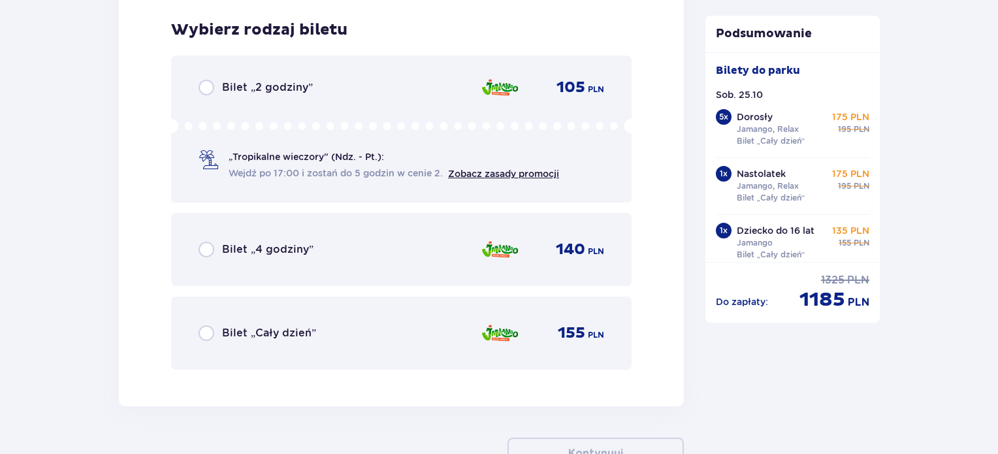
click at [212, 326] on input "radio" at bounding box center [207, 333] width 16 height 16
radio input "true"
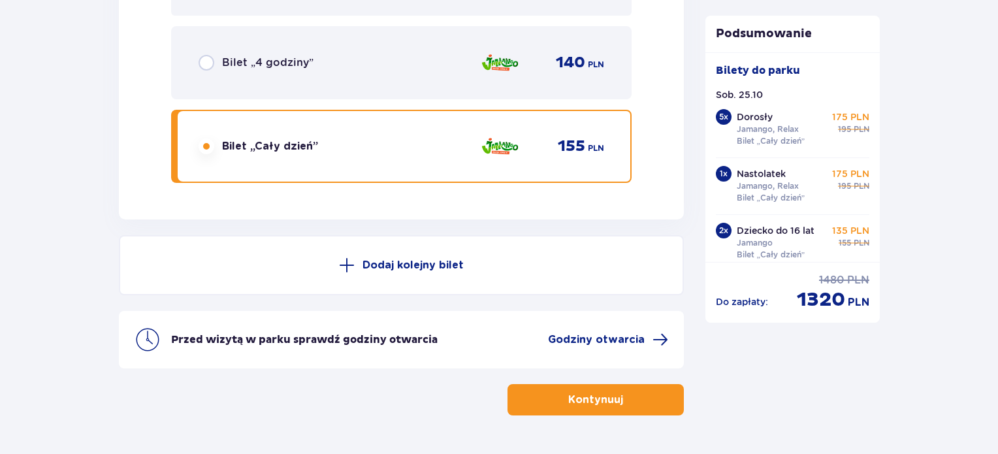
scroll to position [8493, 0]
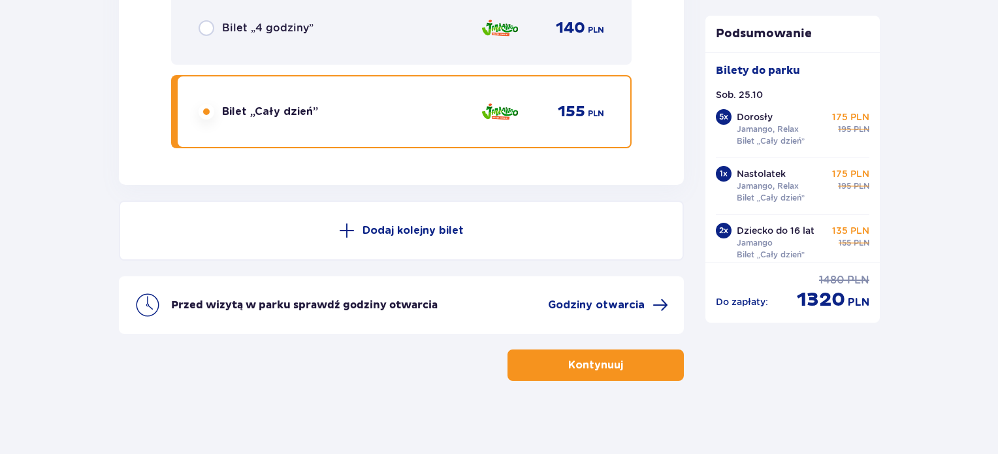
click at [601, 364] on p "Kontynuuj" at bounding box center [595, 365] width 55 height 14
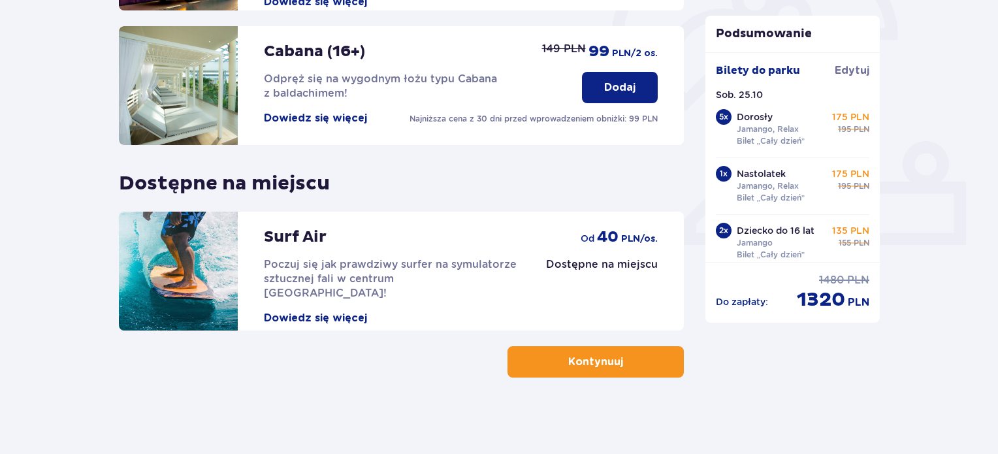
scroll to position [431, 0]
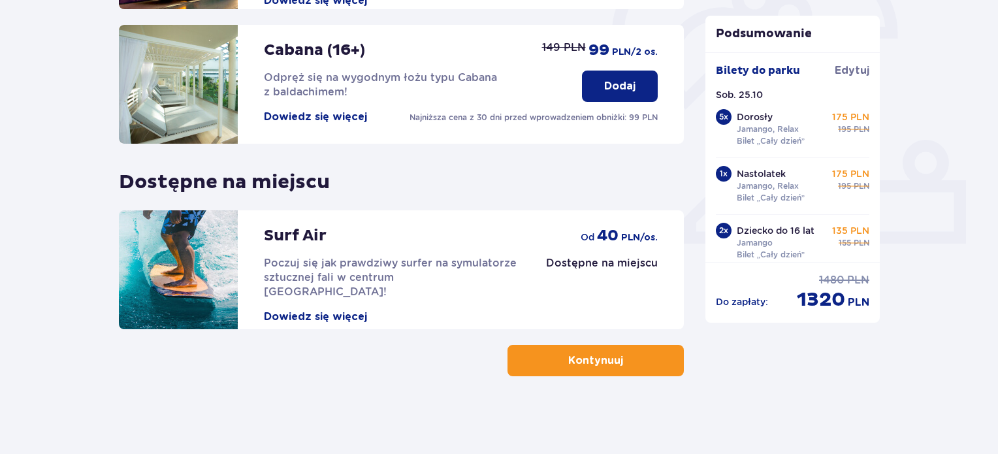
click at [590, 359] on p "Kontynuuj" at bounding box center [595, 360] width 55 height 14
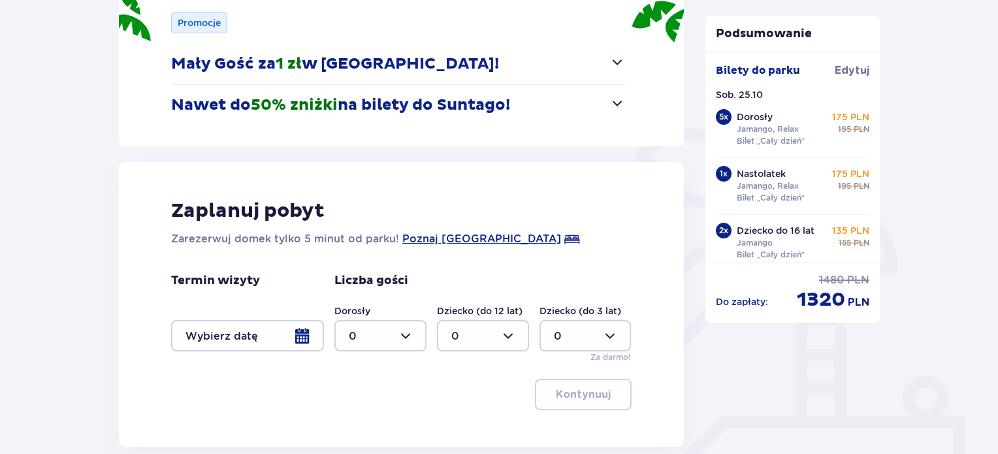
scroll to position [196, 0]
click at [615, 103] on span "button" at bounding box center [617, 103] width 16 height 16
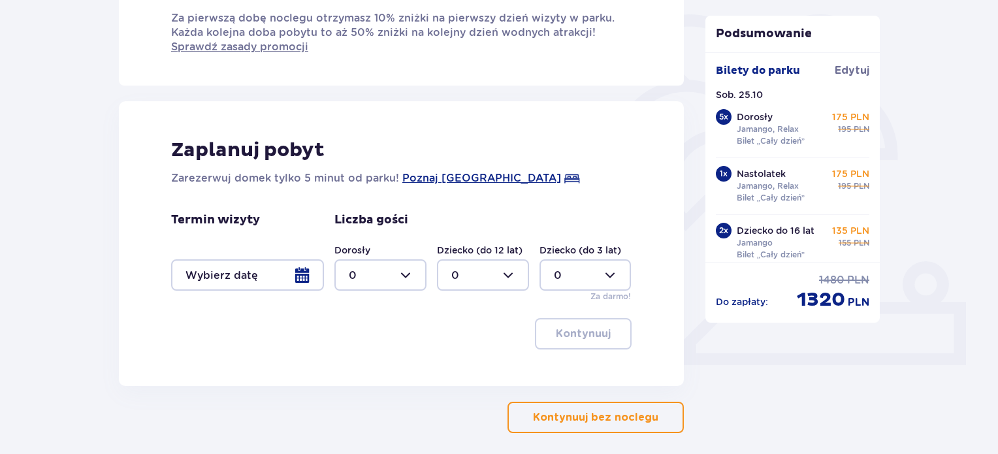
scroll to position [366, 0]
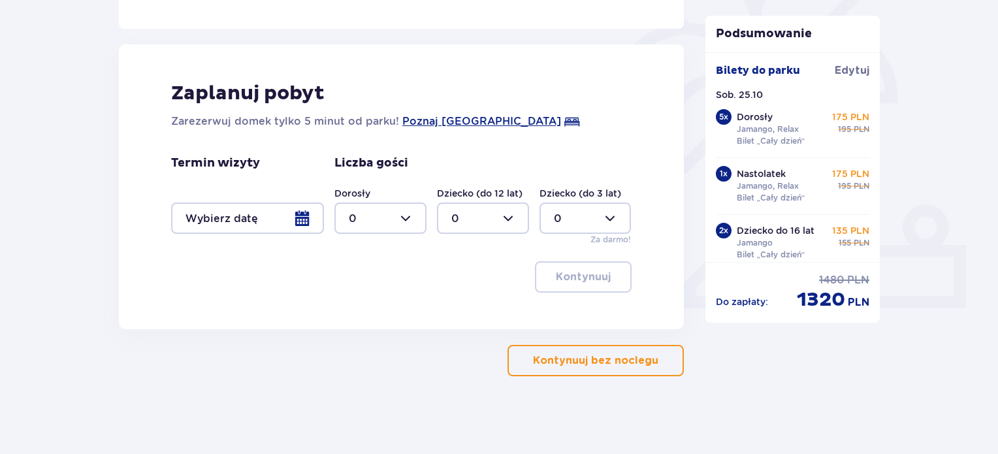
click at [592, 363] on p "Kontynuuj bez noclegu" at bounding box center [595, 360] width 125 height 14
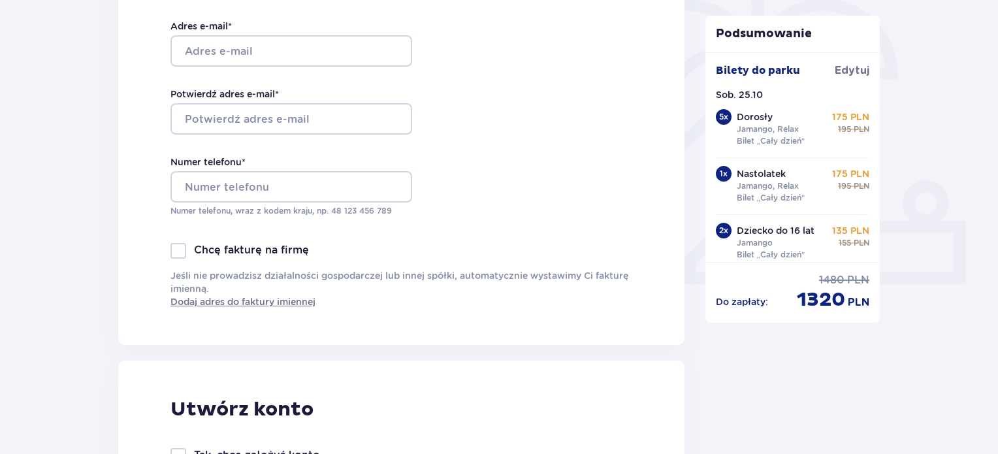
scroll to position [391, 0]
